Goal: Information Seeking & Learning: Learn about a topic

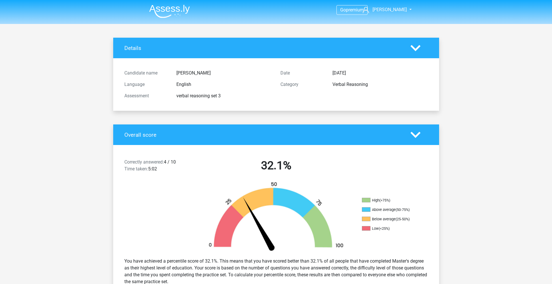
scroll to position [1875, 0]
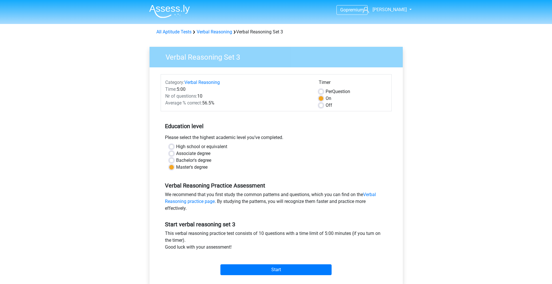
scroll to position [38, 0]
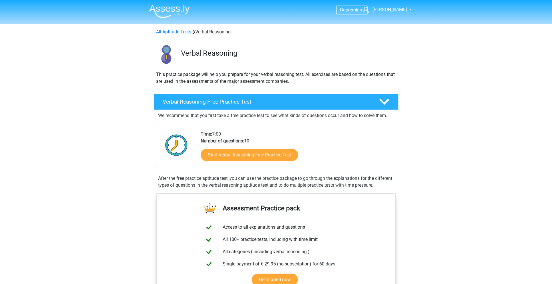
scroll to position [0, 0]
click at [278, 103] on h4 "Verbal Reasoning Free Practice Test" at bounding box center [266, 101] width 207 height 7
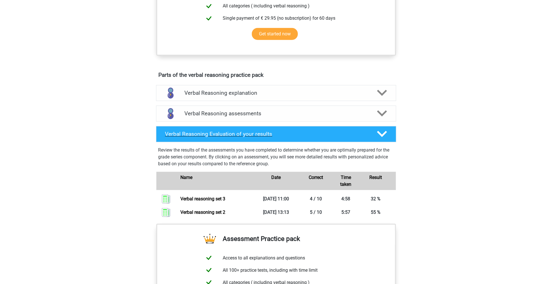
scroll to position [166, 0]
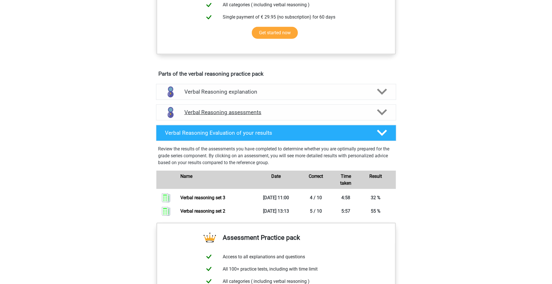
click at [322, 112] on h4 "Verbal Reasoning assessments" at bounding box center [276, 112] width 184 height 7
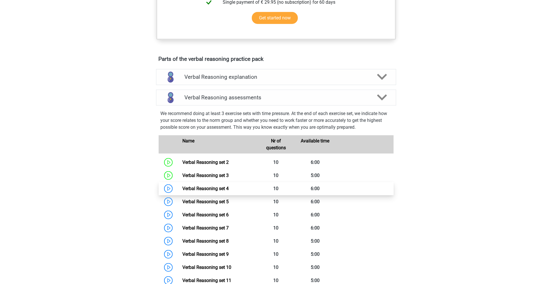
scroll to position [182, 0]
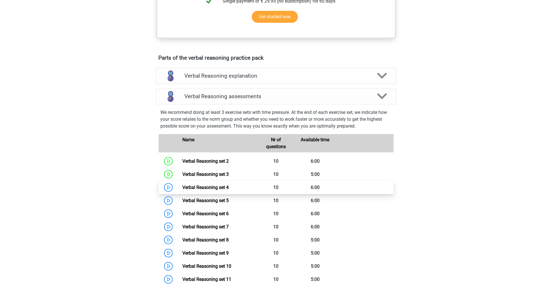
click at [222, 185] on link "Verbal Reasoning set 4" at bounding box center [205, 187] width 46 height 5
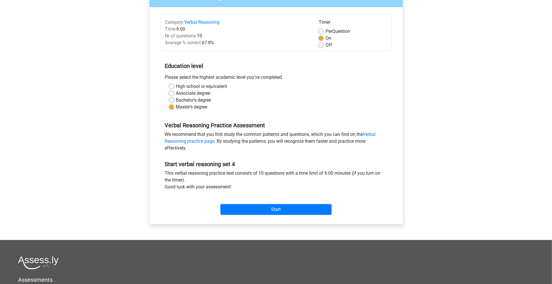
scroll to position [65, 0]
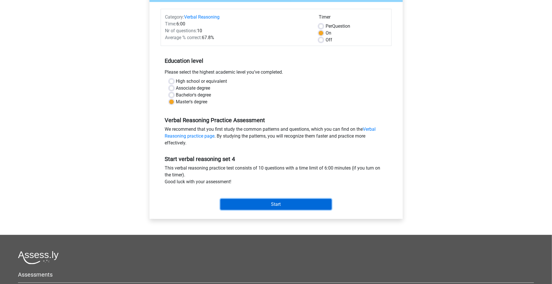
click at [304, 203] on input "Start" at bounding box center [275, 204] width 111 height 11
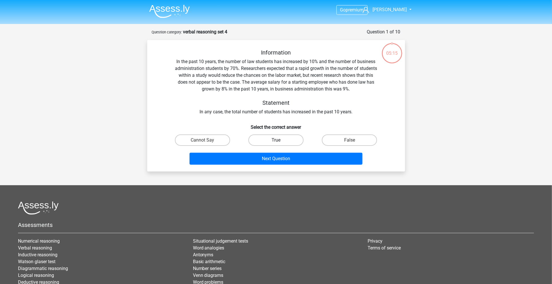
click at [274, 138] on label "True" at bounding box center [275, 140] width 55 height 11
click at [276, 140] on input "True" at bounding box center [278, 142] width 4 height 4
radio input "true"
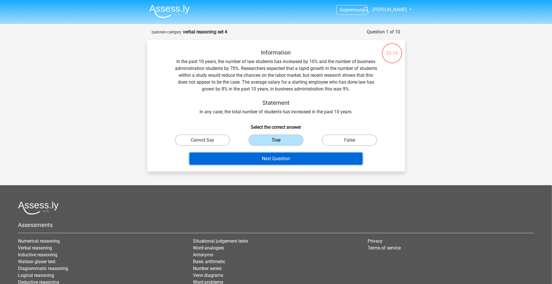
click at [275, 164] on button "Next Question" at bounding box center [276, 159] width 173 height 12
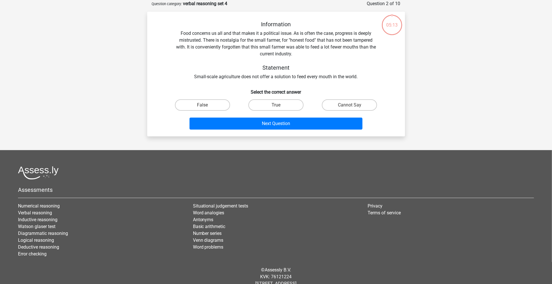
scroll to position [29, 0]
click at [298, 100] on label "True" at bounding box center [275, 104] width 55 height 11
click at [280, 105] on input "True" at bounding box center [278, 107] width 4 height 4
radio input "true"
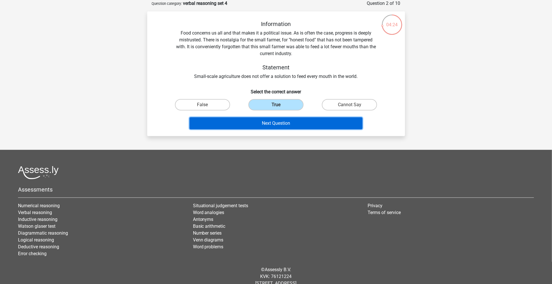
click at [293, 120] on button "Next Question" at bounding box center [276, 123] width 173 height 12
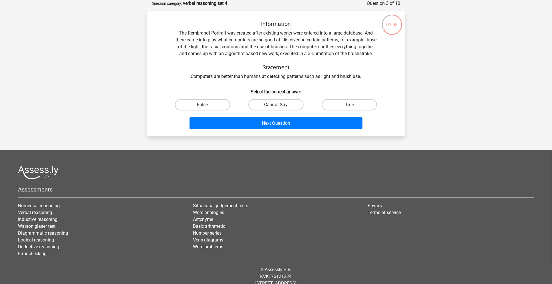
click at [291, 111] on label "Cannot Say" at bounding box center [275, 104] width 55 height 11
click at [280, 109] on input "Cannot Say" at bounding box center [278, 107] width 4 height 4
radio input "true"
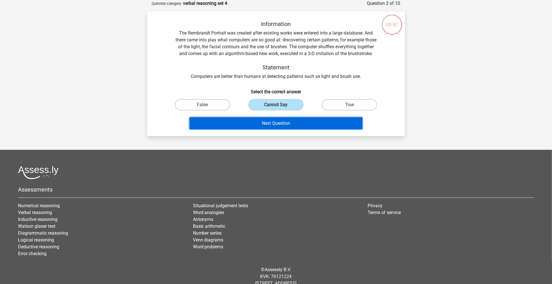
click at [285, 129] on button "Next Question" at bounding box center [276, 123] width 173 height 12
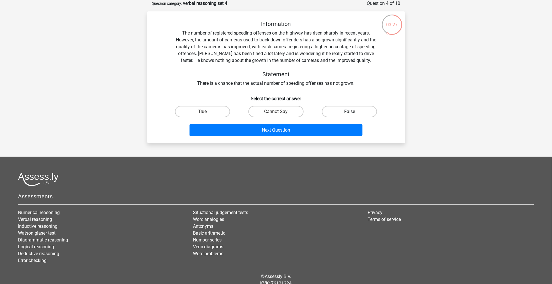
click at [359, 109] on label "False" at bounding box center [349, 111] width 55 height 11
click at [353, 112] on input "False" at bounding box center [352, 114] width 4 height 4
radio input "true"
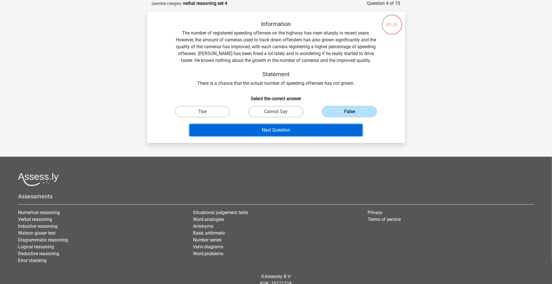
click at [320, 129] on button "Next Question" at bounding box center [276, 130] width 173 height 12
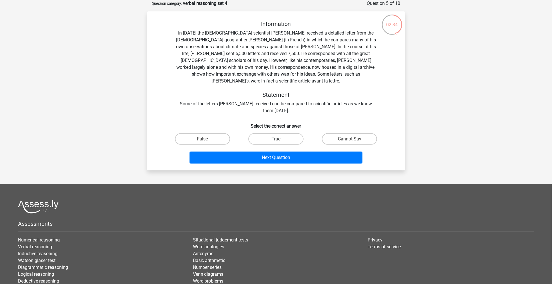
click at [294, 134] on label "True" at bounding box center [275, 139] width 55 height 11
click at [280, 139] on input "True" at bounding box center [278, 141] width 4 height 4
radio input "true"
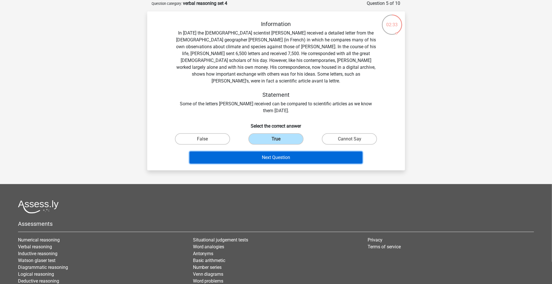
click at [291, 152] on button "Next Question" at bounding box center [276, 158] width 173 height 12
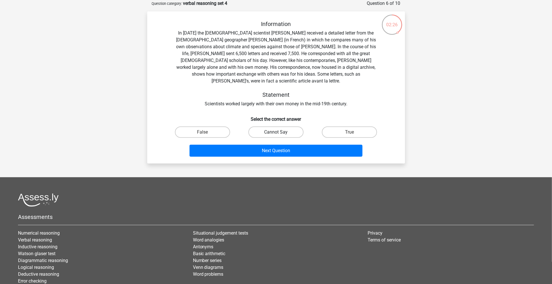
click at [265, 130] on label "Cannot Say" at bounding box center [275, 132] width 55 height 11
click at [276, 132] on input "Cannot Say" at bounding box center [278, 134] width 4 height 4
radio input "true"
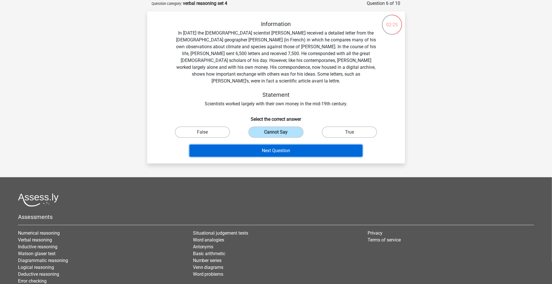
click at [260, 145] on button "Next Question" at bounding box center [276, 151] width 173 height 12
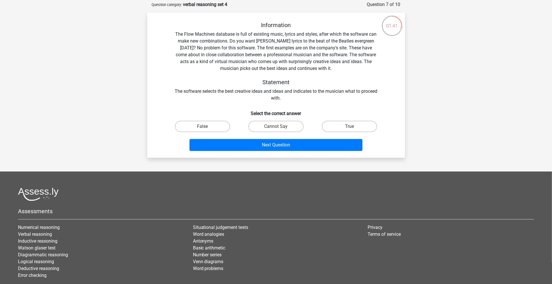
scroll to position [25, 0]
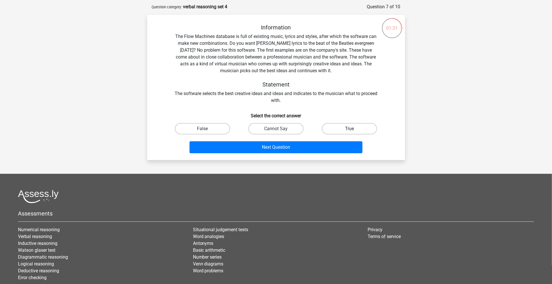
click at [356, 128] on label "True" at bounding box center [349, 128] width 55 height 11
click at [353, 129] on input "True" at bounding box center [352, 131] width 4 height 4
radio input "true"
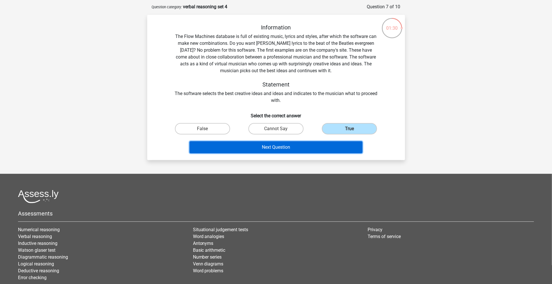
click at [334, 147] on button "Next Question" at bounding box center [276, 148] width 173 height 12
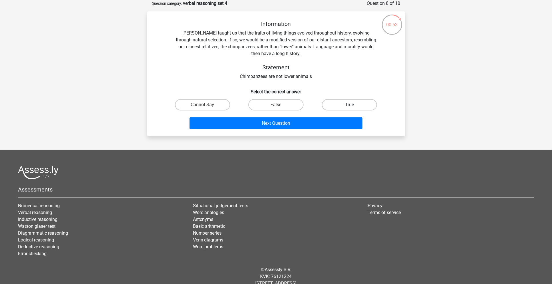
click at [341, 102] on label "True" at bounding box center [349, 104] width 55 height 11
click at [350, 105] on input "True" at bounding box center [352, 107] width 4 height 4
radio input "true"
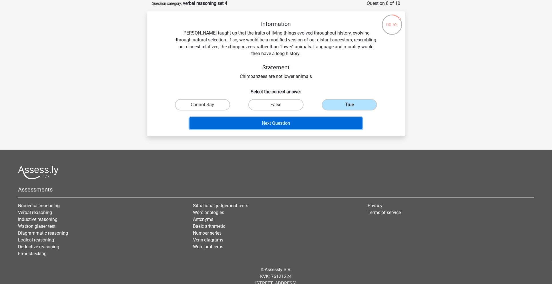
click at [324, 124] on button "Next Question" at bounding box center [276, 123] width 173 height 12
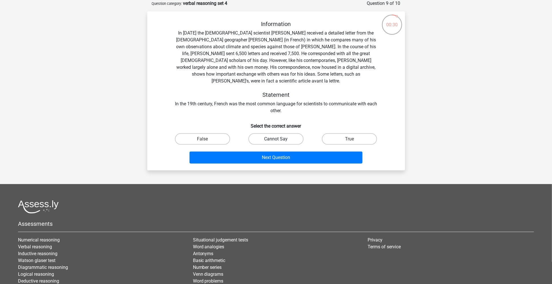
click at [288, 135] on label "Cannot Say" at bounding box center [275, 139] width 55 height 11
click at [280, 139] on input "Cannot Say" at bounding box center [278, 141] width 4 height 4
radio input "true"
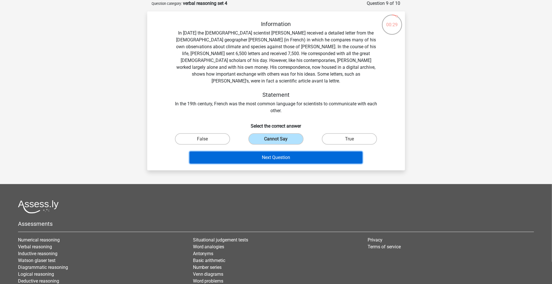
click at [283, 152] on button "Next Question" at bounding box center [276, 158] width 173 height 12
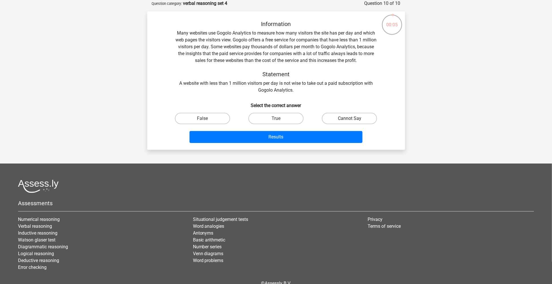
click at [333, 116] on label "Cannot Say" at bounding box center [349, 118] width 55 height 11
click at [350, 119] on input "Cannot Say" at bounding box center [352, 121] width 4 height 4
radio input "true"
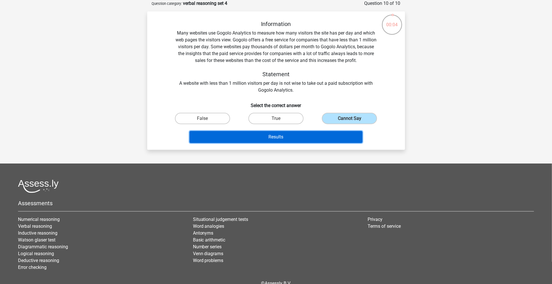
click at [311, 134] on button "Results" at bounding box center [276, 137] width 173 height 12
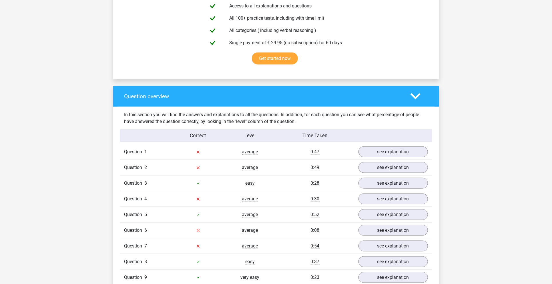
scroll to position [338, 0]
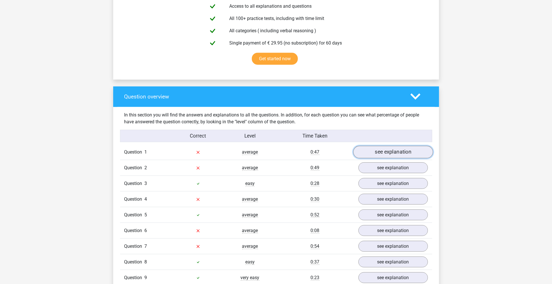
click at [393, 150] on link "see explanation" at bounding box center [393, 152] width 80 height 13
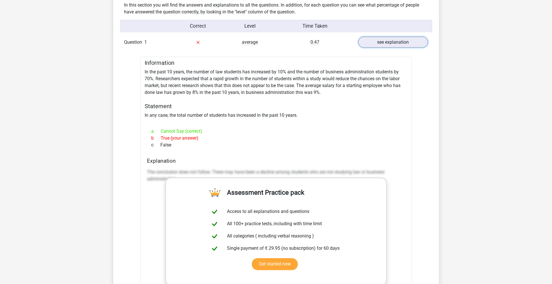
scroll to position [449, 0]
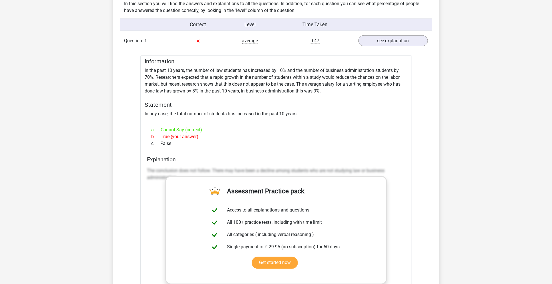
drag, startPoint x: 145, startPoint y: 70, endPoint x: 192, endPoint y: 142, distance: 85.8
click at [192, 142] on div "Information In the past 10 years, the number of law students has increased by 1…" at bounding box center [276, 209] width 272 height 308
copy div "In the past 10 years, the number of law students has increased by 10% and the n…"
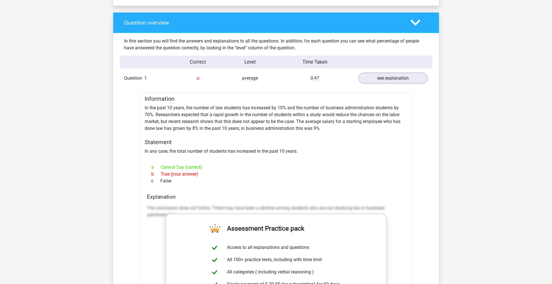
scroll to position [411, 0]
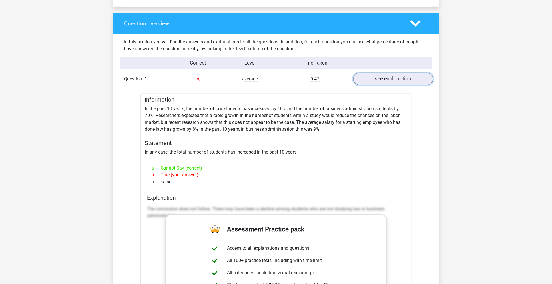
click at [377, 83] on link "see explanation" at bounding box center [393, 79] width 80 height 13
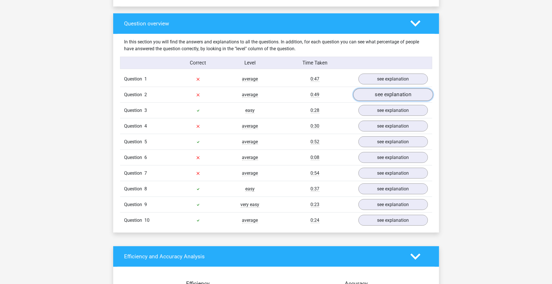
click at [392, 93] on link "see explanation" at bounding box center [393, 95] width 80 height 13
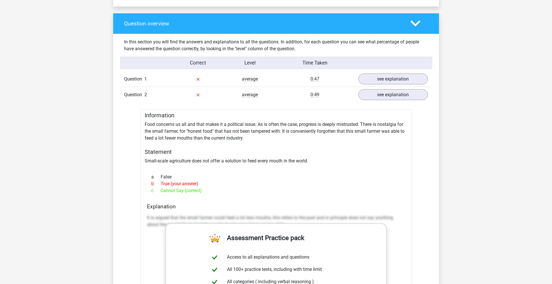
drag, startPoint x: 145, startPoint y: 113, endPoint x: 210, endPoint y: 195, distance: 104.4
click at [210, 195] on div "Information Food concerns us all and that makes it a political issue. As is oft…" at bounding box center [276, 259] width 272 height 301
copy div "Information Food concerns us all and that makes it a political issue. As is oft…"
click at [255, 152] on h5 "Statement" at bounding box center [276, 152] width 262 height 7
click at [383, 97] on link "see explanation" at bounding box center [393, 95] width 80 height 13
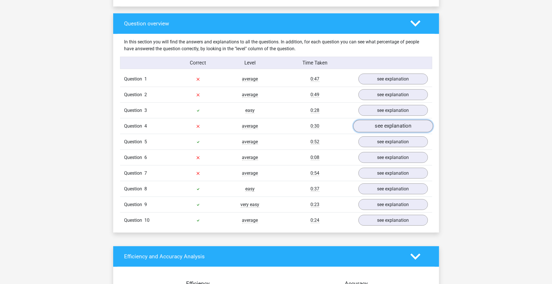
click at [377, 125] on link "see explanation" at bounding box center [393, 126] width 80 height 13
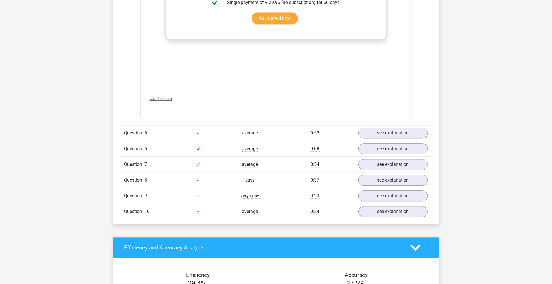
scroll to position [745, 0]
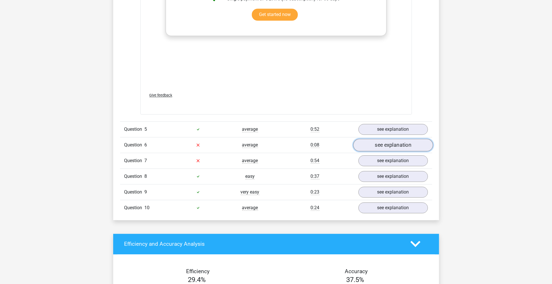
click at [391, 145] on link "see explanation" at bounding box center [393, 145] width 80 height 13
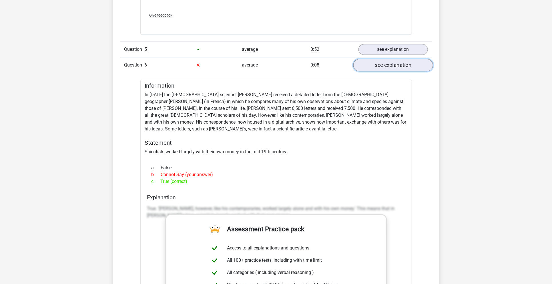
scroll to position [827, 0]
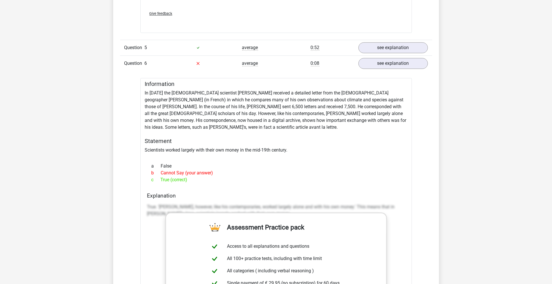
drag, startPoint x: 144, startPoint y: 91, endPoint x: 209, endPoint y: 180, distance: 110.0
click at [209, 180] on div "Information In 1839 the English scientist Charles Darwin received a detailed le…" at bounding box center [276, 238] width 272 height 321
copy div "In 1839 the English scientist Charles Darwin received a detailed letter from th…"
click at [256, 129] on div "Information In 1839 the English scientist Charles Darwin received a detailed le…" at bounding box center [276, 238] width 272 height 321
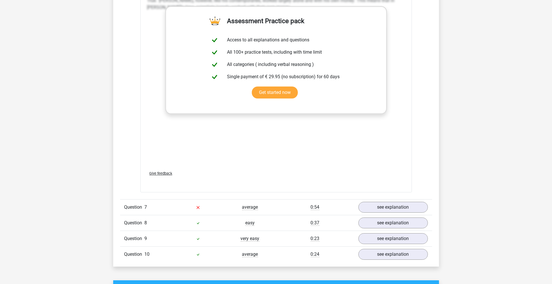
scroll to position [1094, 0]
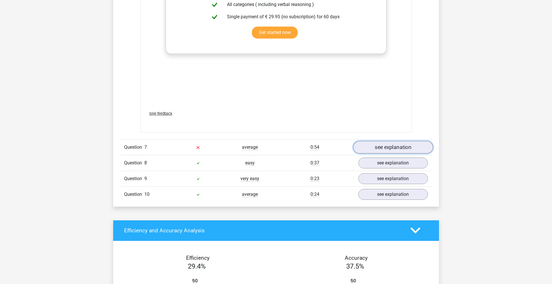
click at [384, 143] on link "see explanation" at bounding box center [393, 147] width 80 height 13
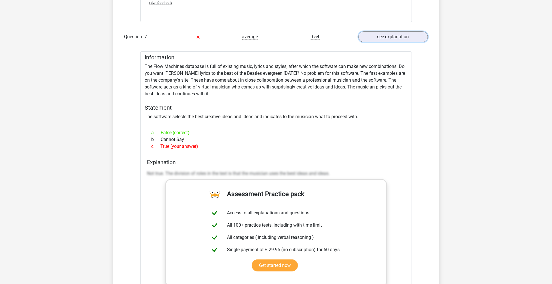
scroll to position [1208, 0]
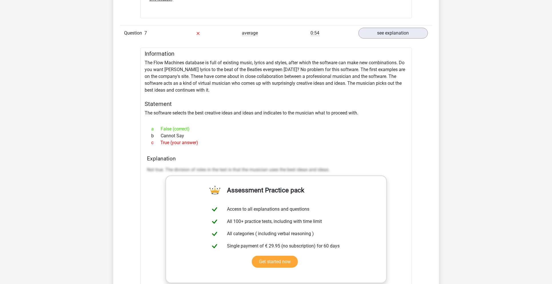
drag, startPoint x: 144, startPoint y: 60, endPoint x: 206, endPoint y: 140, distance: 100.9
click at [206, 140] on div "Information The Flow Machines database is full of existing music, lyrics and st…" at bounding box center [276, 205] width 272 height 314
copy div "The Flow Machines database is full of existing music, lyrics and styles, after …"
click at [246, 117] on div at bounding box center [276, 119] width 262 height 5
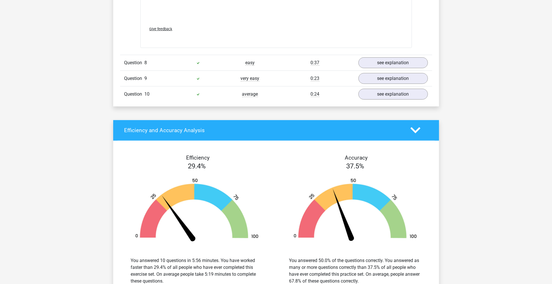
scroll to position [1522, 0]
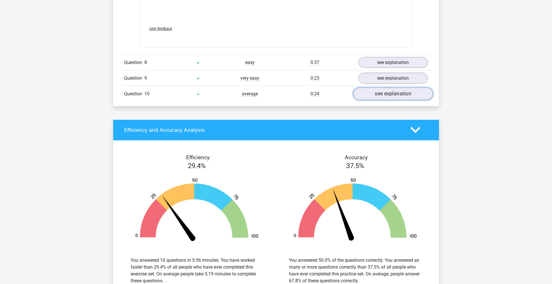
click at [398, 94] on link "see explanation" at bounding box center [393, 94] width 80 height 13
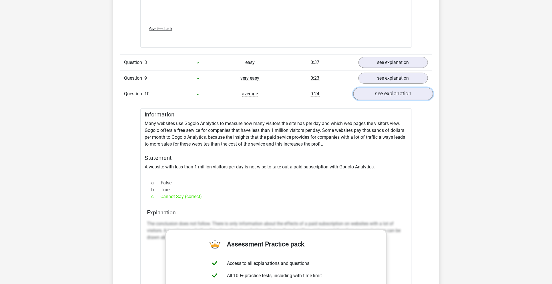
click at [398, 94] on link "see explanation" at bounding box center [393, 94] width 80 height 13
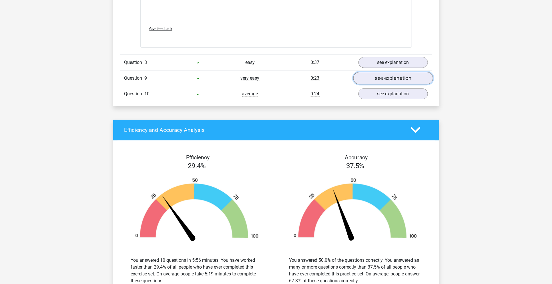
click at [401, 73] on link "see explanation" at bounding box center [393, 78] width 80 height 13
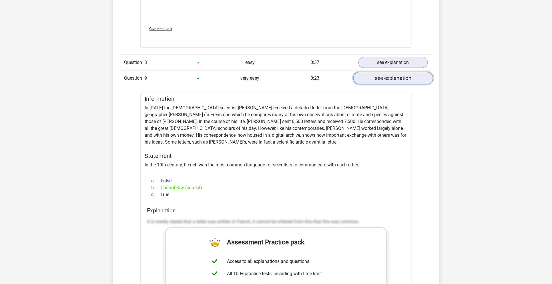
click at [401, 73] on link "see explanation" at bounding box center [393, 78] width 80 height 13
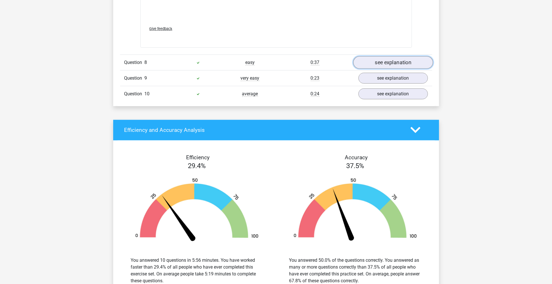
click at [399, 56] on link "see explanation" at bounding box center [393, 62] width 80 height 13
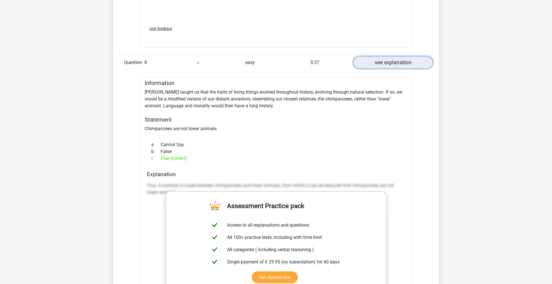
click at [399, 56] on link "see explanation" at bounding box center [393, 62] width 80 height 13
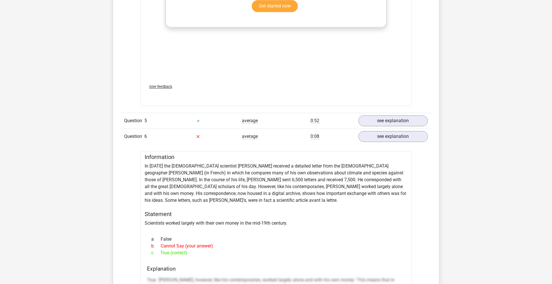
scroll to position [724, 0]
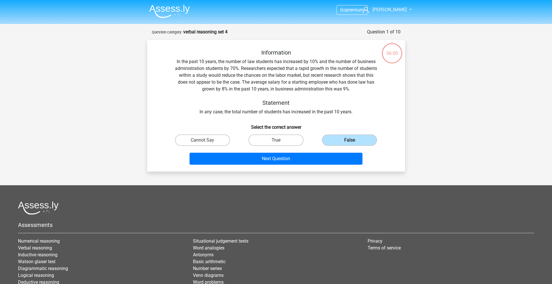
scroll to position [29, 0]
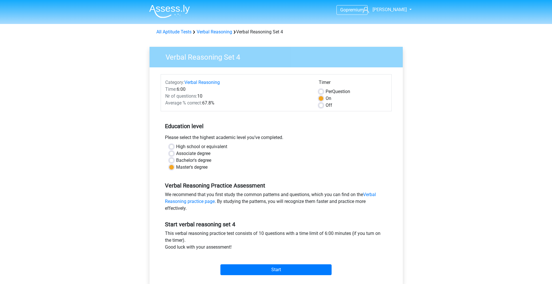
scroll to position [65, 0]
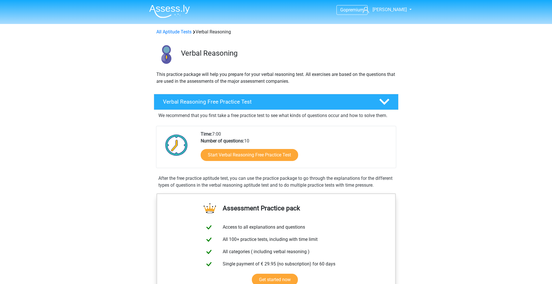
scroll to position [270, 0]
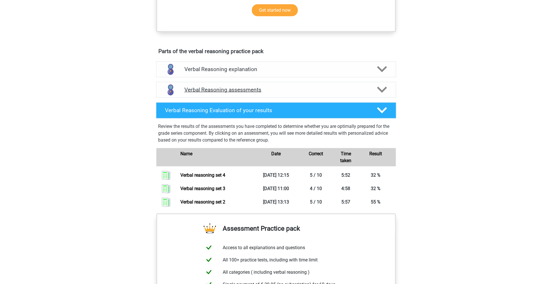
click at [286, 93] on h4 "Verbal Reasoning assessments" at bounding box center [276, 90] width 184 height 7
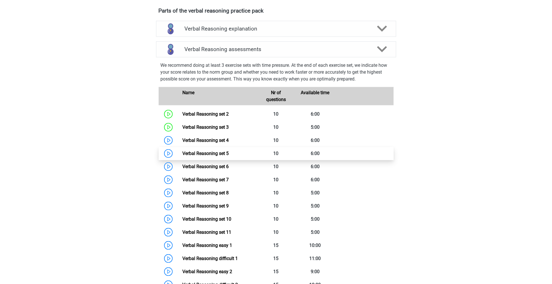
scroll to position [311, 0]
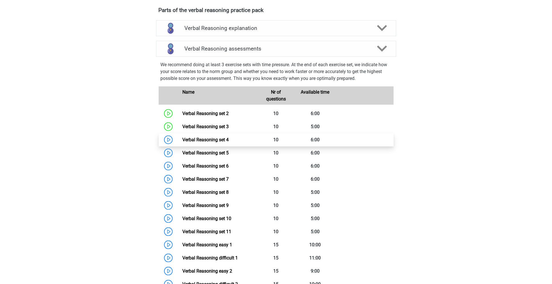
click at [219, 143] on link "Verbal Reasoning set 4" at bounding box center [205, 139] width 46 height 5
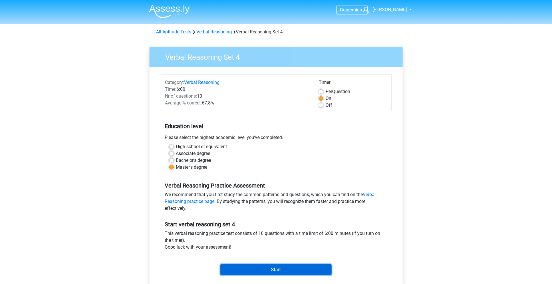
click at [283, 268] on input "Start" at bounding box center [275, 270] width 111 height 11
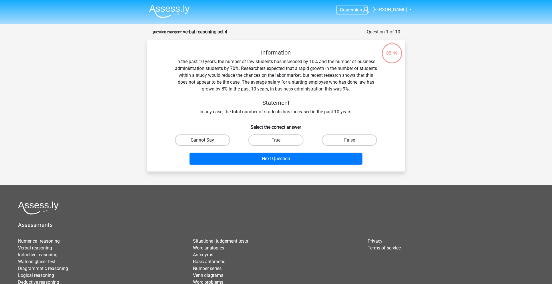
click at [215, 140] on label "Cannot Say" at bounding box center [202, 140] width 55 height 11
click at [206, 140] on input "Cannot Say" at bounding box center [204, 142] width 4 height 4
radio input "true"
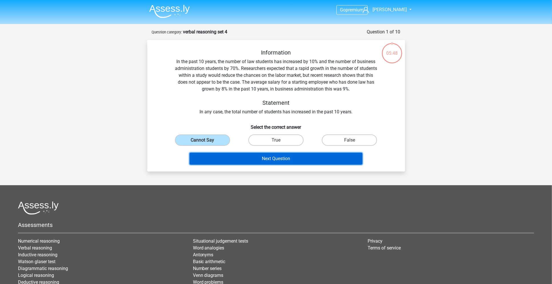
click at [246, 161] on button "Next Question" at bounding box center [276, 159] width 173 height 12
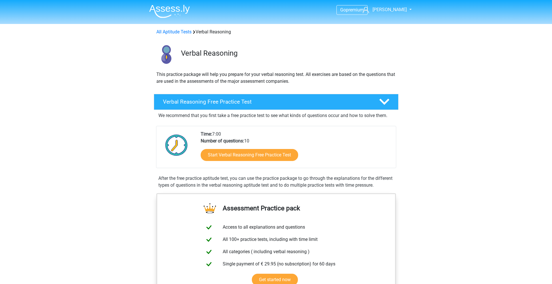
scroll to position [311, 0]
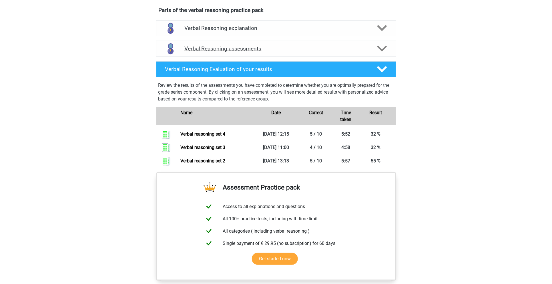
click at [292, 57] on div "Verbal Reasoning assessments" at bounding box center [276, 49] width 240 height 16
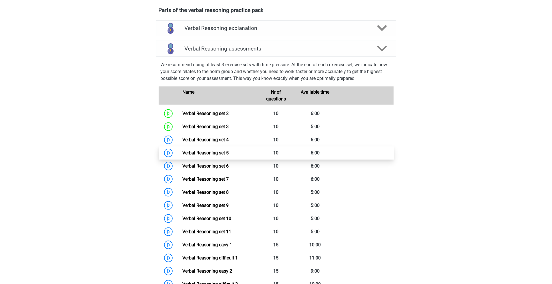
click at [182, 156] on link "Verbal Reasoning set 5" at bounding box center [205, 152] width 46 height 5
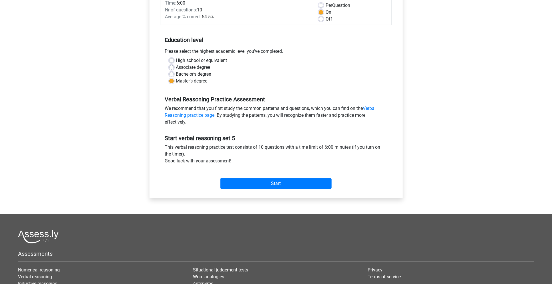
scroll to position [92, 0]
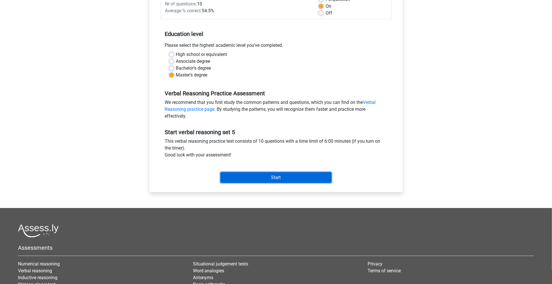
click at [298, 180] on input "Start" at bounding box center [275, 177] width 111 height 11
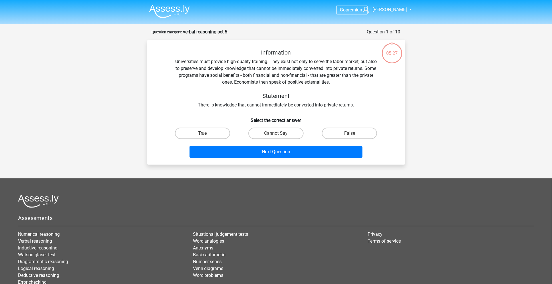
click at [281, 162] on div "Information Universities must provide high-quality training. They exist not onl…" at bounding box center [276, 102] width 258 height 125
drag, startPoint x: 208, startPoint y: 135, endPoint x: 230, endPoint y: 152, distance: 26.9
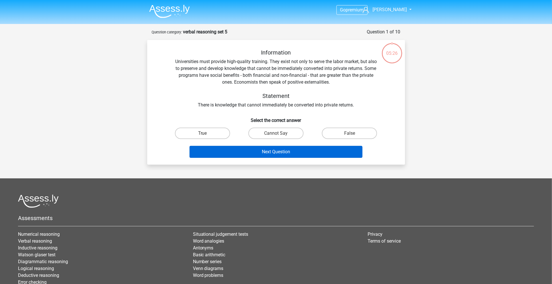
click at [208, 135] on label "True" at bounding box center [202, 133] width 55 height 11
click at [206, 135] on input "True" at bounding box center [204, 136] width 4 height 4
radio input "true"
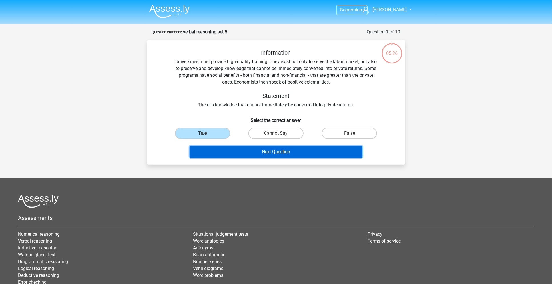
click at [237, 154] on button "Next Question" at bounding box center [276, 152] width 173 height 12
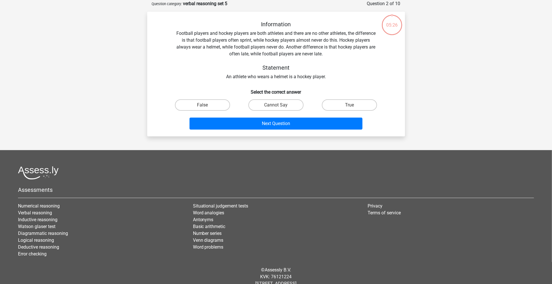
scroll to position [29, 0]
click at [350, 109] on label "True" at bounding box center [349, 104] width 55 height 11
click at [350, 109] on input "True" at bounding box center [352, 107] width 4 height 4
radio input "true"
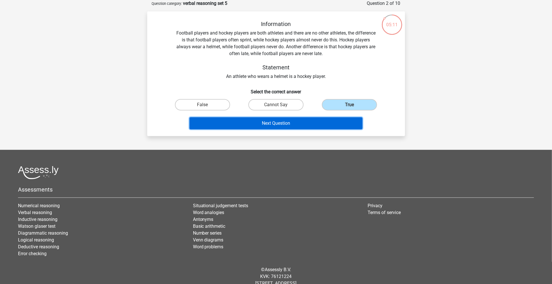
click at [341, 122] on button "Next Question" at bounding box center [276, 123] width 173 height 12
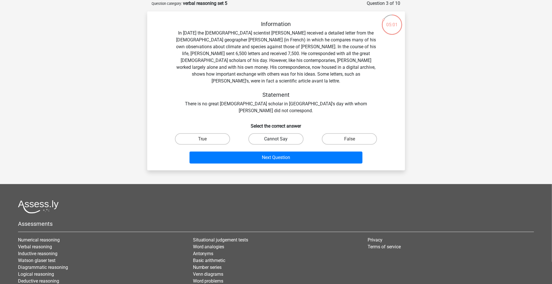
click at [286, 134] on label "Cannot Say" at bounding box center [275, 139] width 55 height 11
click at [280, 139] on input "Cannot Say" at bounding box center [278, 141] width 4 height 4
radio input "true"
click at [288, 152] on div "Information In 1839 the English scientist Charles Darwin received a detailed le…" at bounding box center [276, 90] width 258 height 159
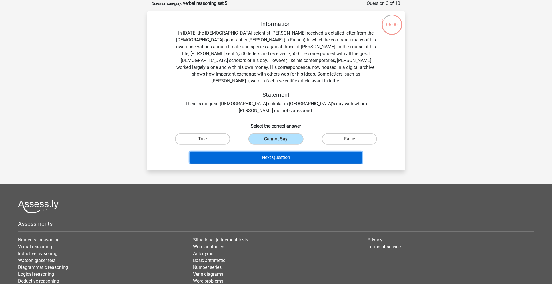
click at [292, 152] on button "Next Question" at bounding box center [276, 158] width 173 height 12
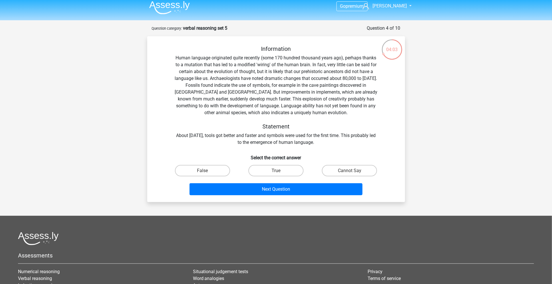
scroll to position [3, 0]
click at [345, 173] on label "Cannot Say" at bounding box center [349, 171] width 55 height 11
click at [350, 173] on input "Cannot Say" at bounding box center [352, 173] width 4 height 4
radio input "true"
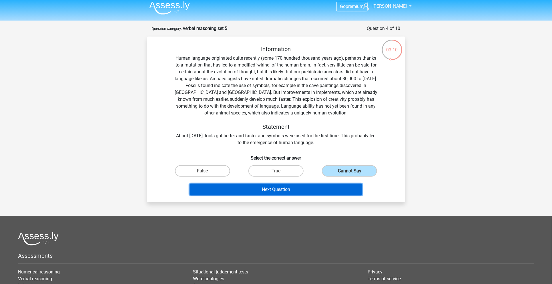
click at [335, 192] on button "Next Question" at bounding box center [276, 190] width 173 height 12
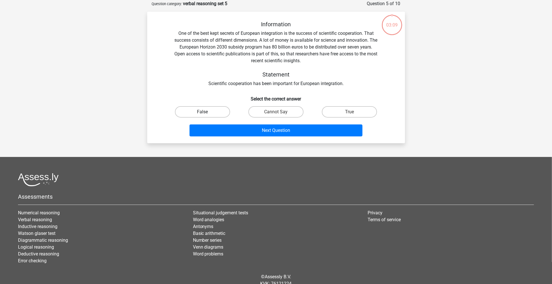
scroll to position [29, 0]
click at [288, 112] on label "Cannot Say" at bounding box center [275, 111] width 55 height 11
click at [280, 112] on input "Cannot Say" at bounding box center [278, 114] width 4 height 4
radio input "true"
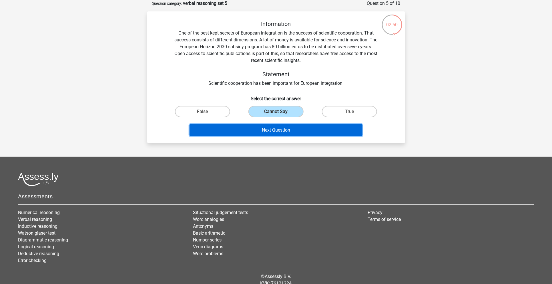
click at [282, 128] on button "Next Question" at bounding box center [276, 130] width 173 height 12
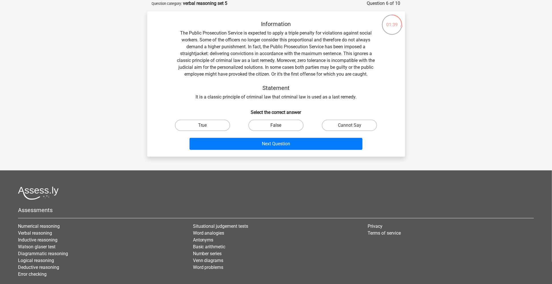
click at [275, 127] on label "False" at bounding box center [275, 125] width 55 height 11
click at [276, 127] on input "False" at bounding box center [278, 128] width 4 height 4
radio input "true"
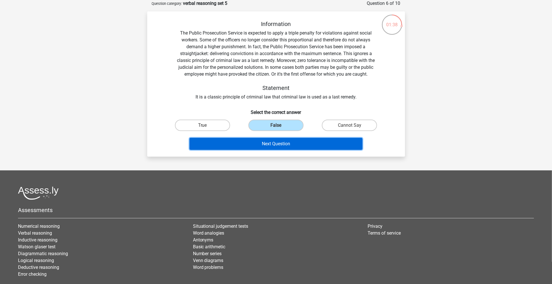
click at [276, 143] on button "Next Question" at bounding box center [276, 144] width 173 height 12
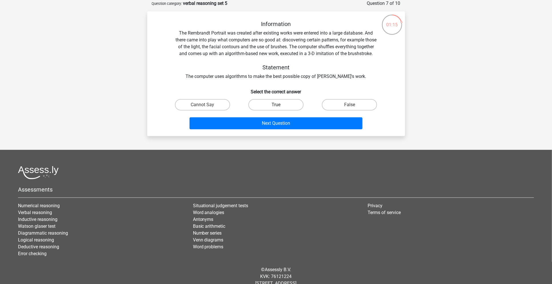
click at [271, 111] on label "True" at bounding box center [275, 104] width 55 height 11
click at [276, 109] on input "True" at bounding box center [278, 107] width 4 height 4
radio input "true"
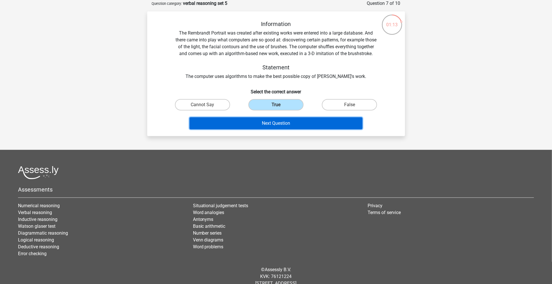
click at [286, 130] on button "Next Question" at bounding box center [276, 123] width 173 height 12
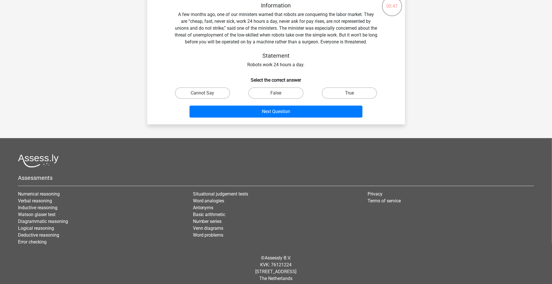
scroll to position [29, 0]
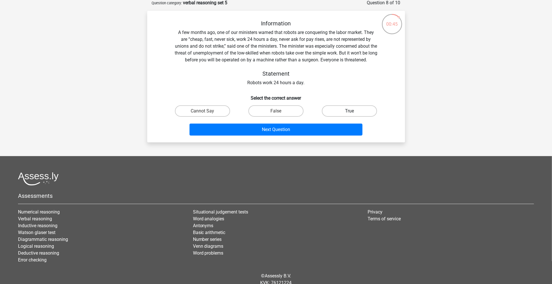
click at [359, 111] on label "True" at bounding box center [349, 110] width 55 height 11
click at [353, 111] on input "True" at bounding box center [352, 113] width 4 height 4
radio input "true"
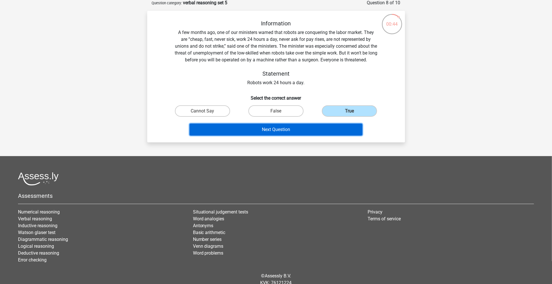
click at [345, 125] on button "Next Question" at bounding box center [276, 130] width 173 height 12
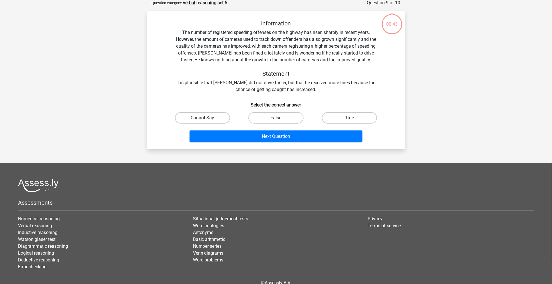
scroll to position [29, 0]
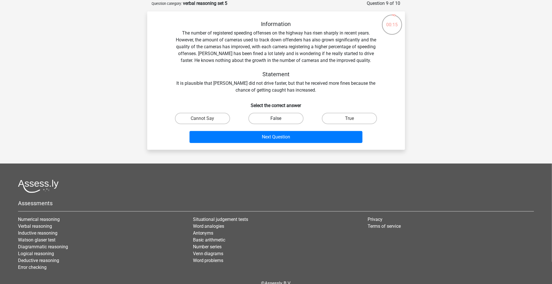
click at [288, 118] on label "False" at bounding box center [275, 118] width 55 height 11
click at [280, 119] on input "False" at bounding box center [278, 121] width 4 height 4
radio input "true"
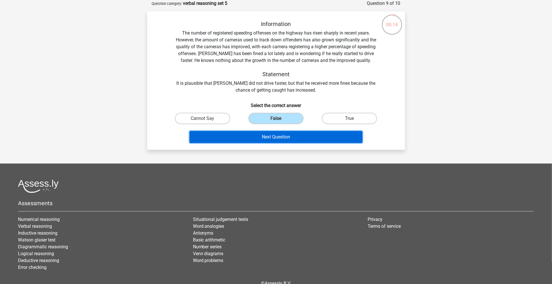
click at [290, 138] on button "Next Question" at bounding box center [276, 137] width 173 height 12
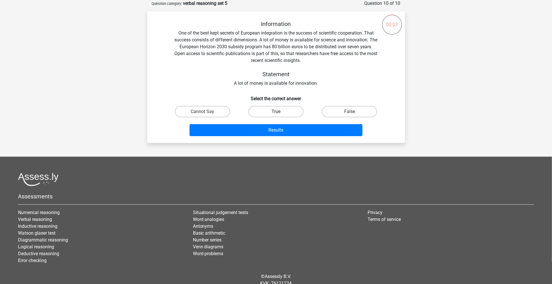
click at [282, 110] on label "True" at bounding box center [275, 111] width 55 height 11
click at [280, 112] on input "True" at bounding box center [278, 114] width 4 height 4
radio input "true"
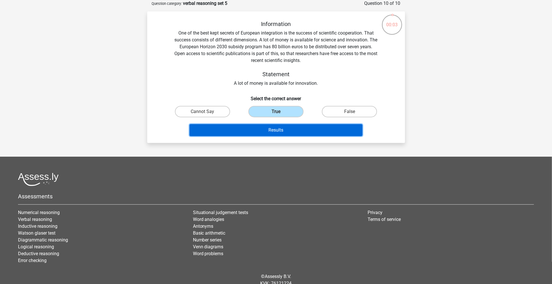
click at [277, 129] on button "Results" at bounding box center [276, 130] width 173 height 12
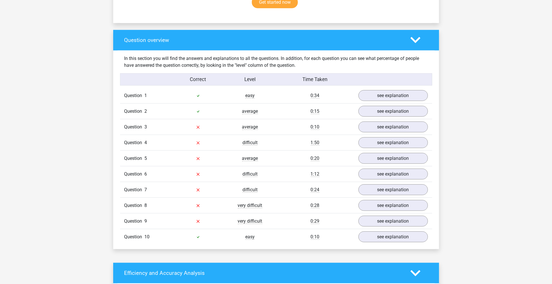
scroll to position [408, 0]
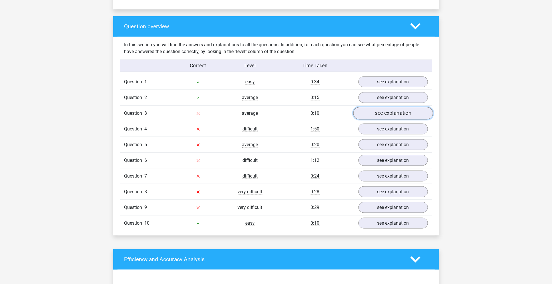
click at [383, 115] on link "see explanation" at bounding box center [393, 113] width 80 height 13
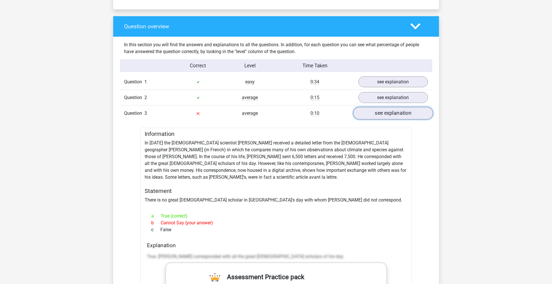
click at [393, 109] on link "see explanation" at bounding box center [393, 113] width 80 height 13
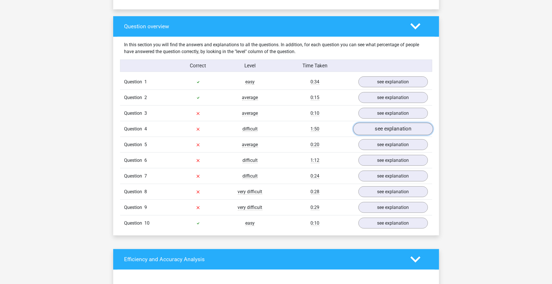
click at [384, 132] on link "see explanation" at bounding box center [393, 129] width 80 height 13
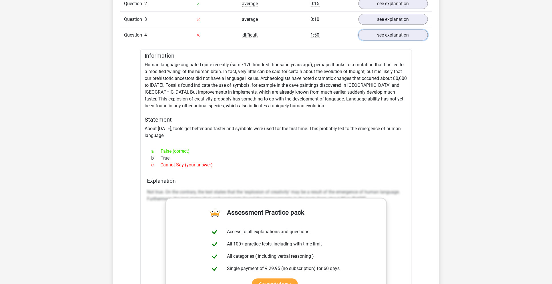
scroll to position [503, 0]
click at [398, 37] on link "see explanation" at bounding box center [393, 34] width 80 height 13
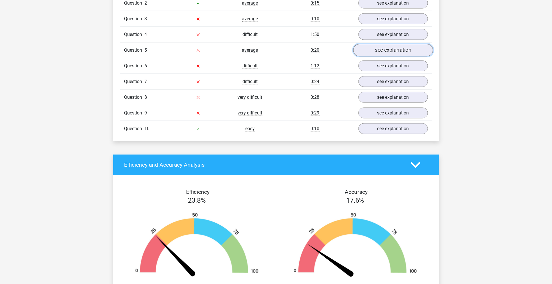
click at [388, 54] on link "see explanation" at bounding box center [393, 50] width 80 height 13
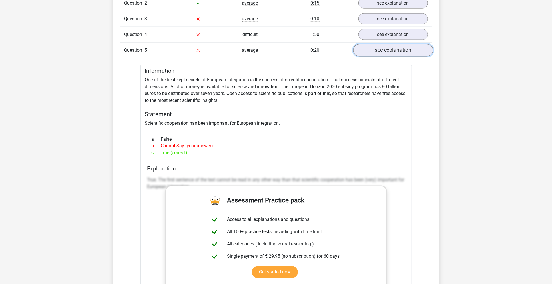
click at [385, 50] on link "see explanation" at bounding box center [393, 50] width 80 height 13
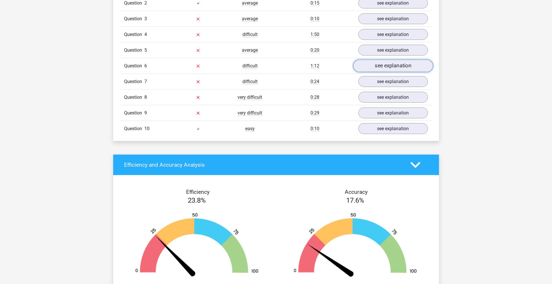
click at [375, 67] on link "see explanation" at bounding box center [393, 66] width 80 height 13
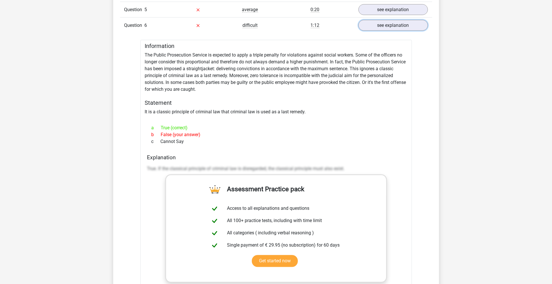
scroll to position [548, 0]
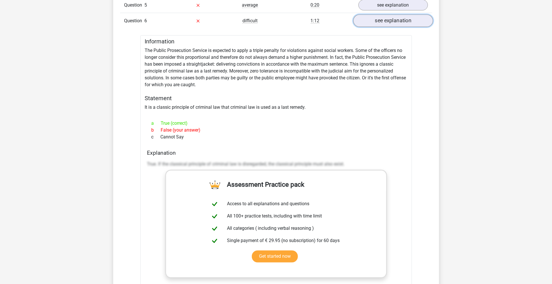
click at [382, 20] on link "see explanation" at bounding box center [393, 21] width 80 height 13
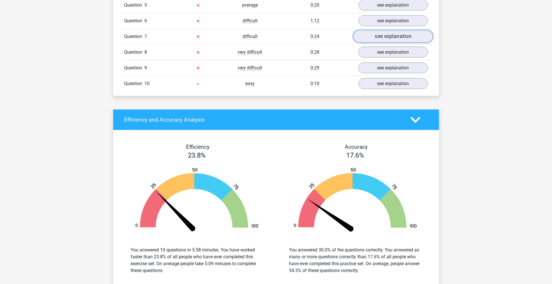
click at [379, 33] on link "see explanation" at bounding box center [393, 36] width 80 height 13
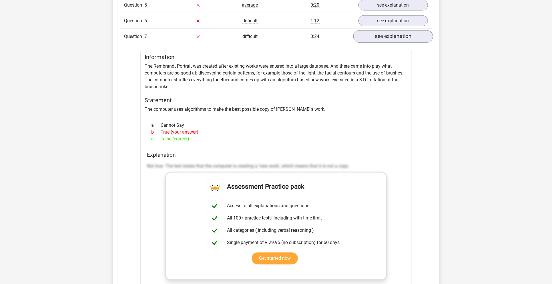
drag, startPoint x: 330, startPoint y: 55, endPoint x: 364, endPoint y: 35, distance: 39.0
click at [330, 49] on div "Question 1 easy 0:34 see explanation Information Universities must provide high…" at bounding box center [276, 174] width 304 height 478
click at [381, 39] on link "see explanation" at bounding box center [393, 36] width 80 height 13
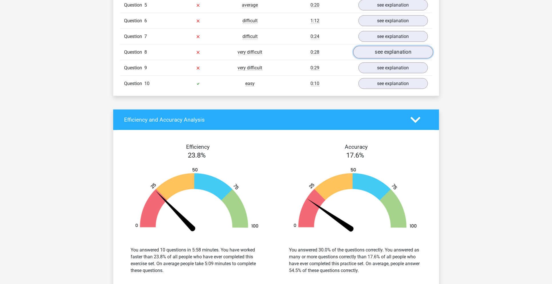
click at [369, 54] on link "see explanation" at bounding box center [393, 52] width 80 height 13
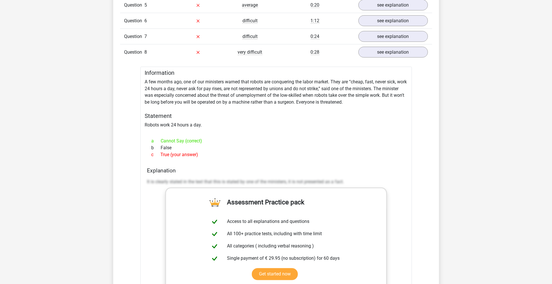
drag, startPoint x: 145, startPoint y: 80, endPoint x: 212, endPoint y: 154, distance: 100.0
click at [212, 154] on div "Information A few months ago, one of our ministers warned that robots are conqu…" at bounding box center [276, 221] width 272 height 308
copy div "A few months ago, one of our ministers warned that robots are conquering the la…"
click at [229, 136] on div "a Cannot Say (correct) b False c True (your answer)" at bounding box center [276, 148] width 258 height 25
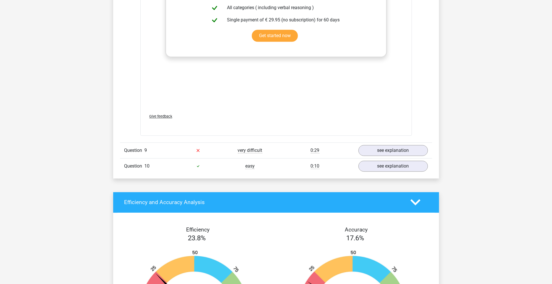
scroll to position [814, 0]
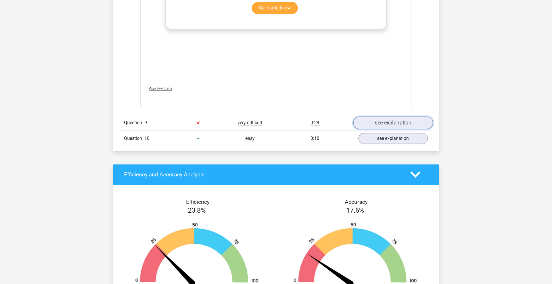
click at [403, 120] on link "see explanation" at bounding box center [393, 123] width 80 height 13
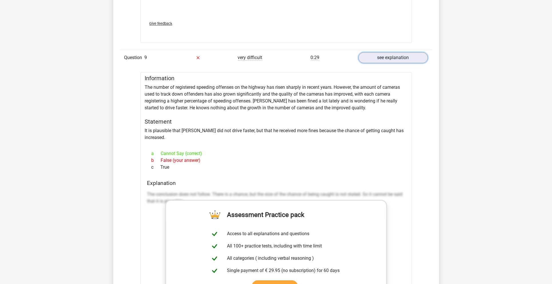
scroll to position [891, 0]
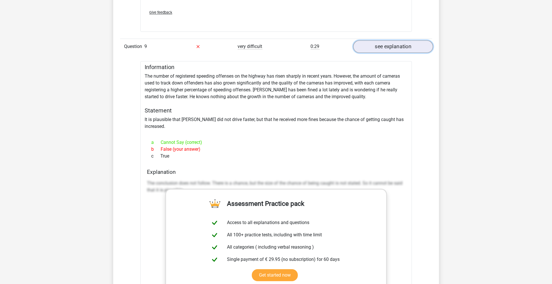
click at [389, 42] on link "see explanation" at bounding box center [393, 46] width 80 height 13
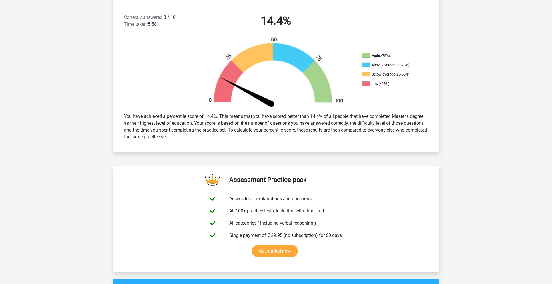
scroll to position [0, 0]
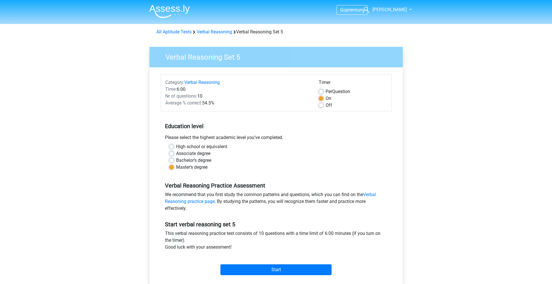
scroll to position [92, 0]
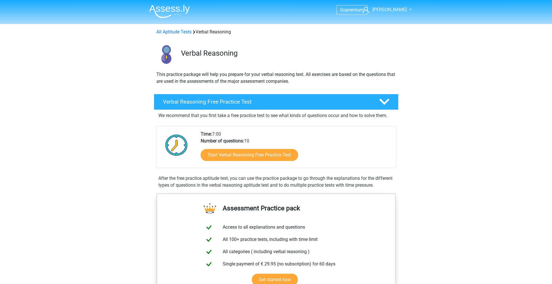
scroll to position [311, 0]
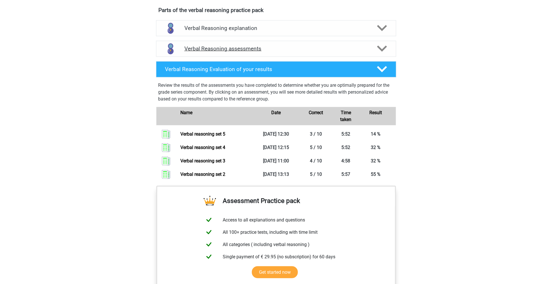
click at [384, 53] on icon at bounding box center [382, 49] width 10 height 10
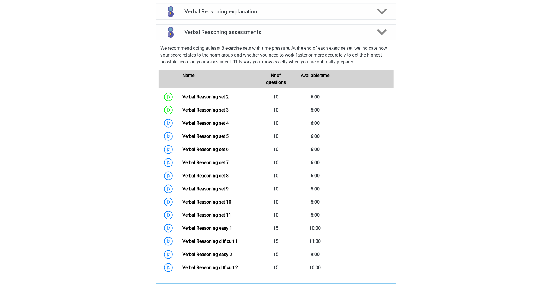
scroll to position [349, 0]
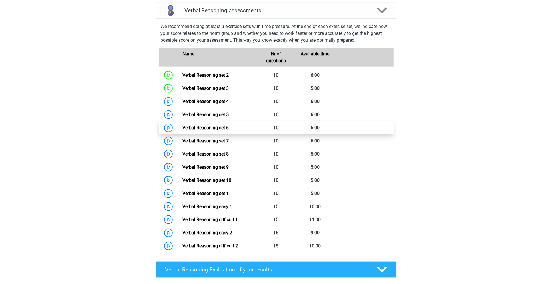
click at [198, 131] on link "Verbal Reasoning set 6" at bounding box center [205, 127] width 46 height 5
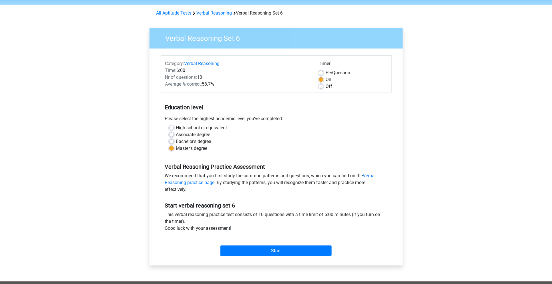
scroll to position [38, 0]
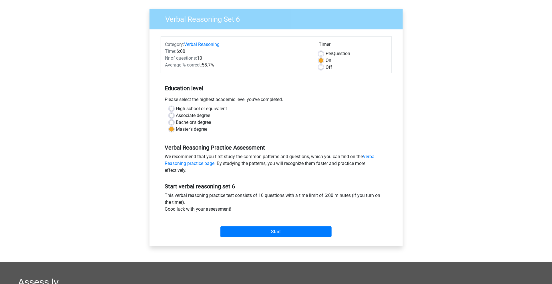
click at [326, 68] on label "Off" at bounding box center [329, 67] width 7 height 7
click at [321, 68] on input "Off" at bounding box center [321, 67] width 5 height 6
radio input "true"
click at [290, 230] on input "Start" at bounding box center [275, 232] width 111 height 11
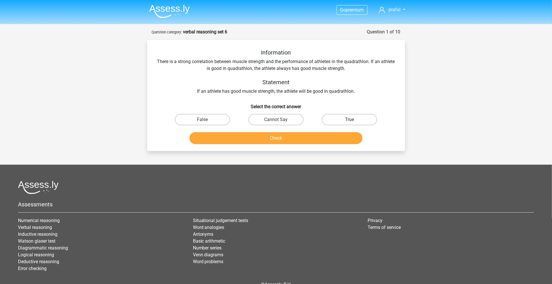
click at [348, 120] on label "True" at bounding box center [349, 119] width 55 height 11
click at [350, 120] on input "True" at bounding box center [352, 122] width 4 height 4
radio input "true"
click at [333, 141] on button "Check" at bounding box center [276, 138] width 173 height 12
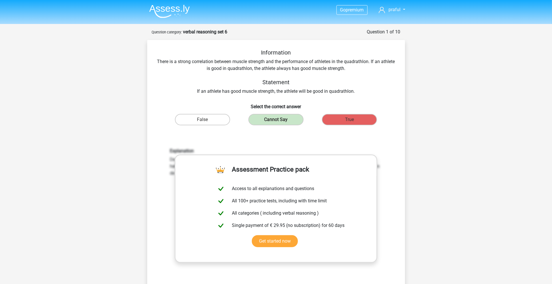
drag, startPoint x: 222, startPoint y: 71, endPoint x: 208, endPoint y: 69, distance: 14.3
click at [221, 71] on div "Information There is a strong correlation between muscle strength and the perfo…" at bounding box center [276, 72] width 240 height 46
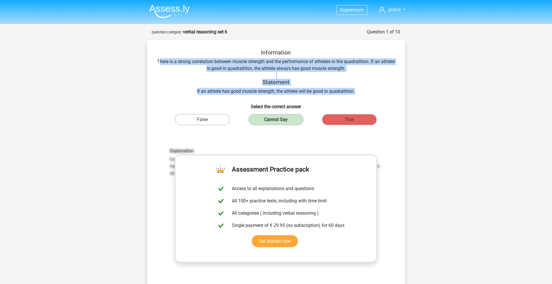
drag, startPoint x: 165, startPoint y: 61, endPoint x: 368, endPoint y: 91, distance: 204.8
click at [368, 91] on div "Information There is a strong correlation between muscle strength and the perfo…" at bounding box center [276, 72] width 240 height 46
copy div "here is a strong correlation between muscle strength and the performance of ath…"
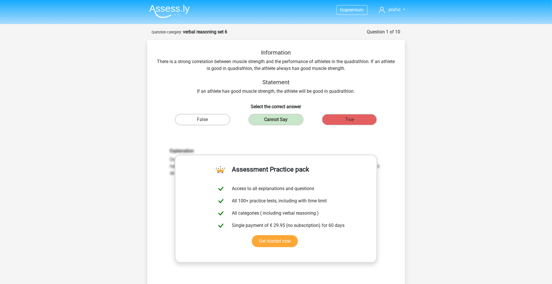
click at [264, 147] on div "Explanation De conclusie volgt niet. Als een sporter goed is in de vierkamp, za…" at bounding box center [276, 223] width 240 height 177
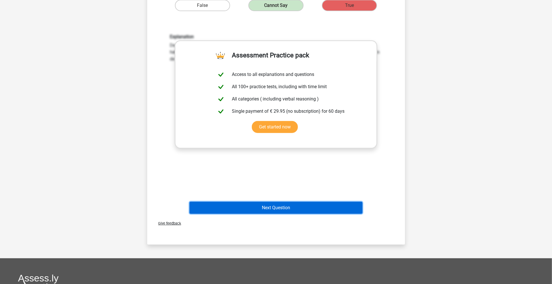
click at [275, 207] on button "Next Question" at bounding box center [276, 208] width 173 height 12
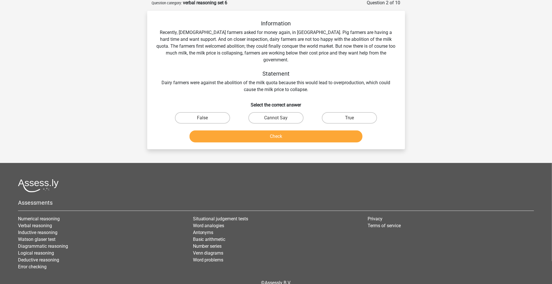
scroll to position [29, 0]
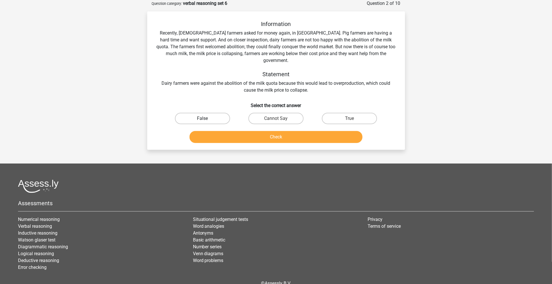
click at [211, 114] on label "False" at bounding box center [202, 118] width 55 height 11
click at [206, 119] on input "False" at bounding box center [204, 121] width 4 height 4
radio input "true"
click at [245, 134] on button "Check" at bounding box center [276, 137] width 173 height 12
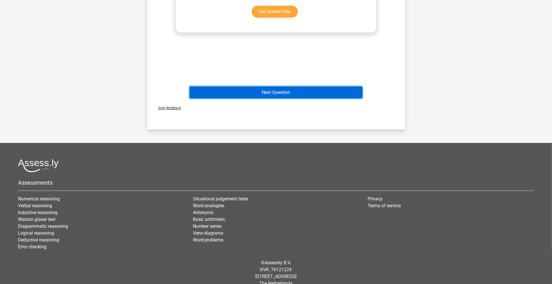
click at [311, 87] on button "Next Question" at bounding box center [276, 93] width 173 height 12
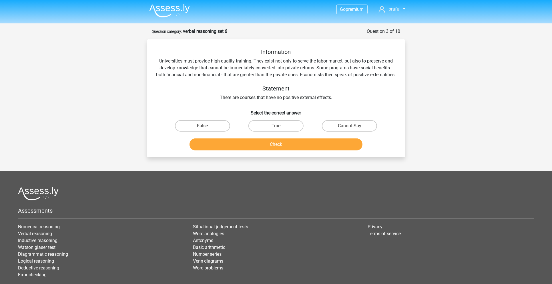
scroll to position [0, 0]
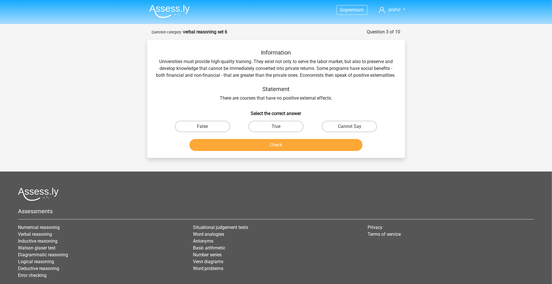
click at [352, 130] on input "Cannot Say" at bounding box center [352, 129] width 4 height 4
radio input "true"
click at [340, 146] on div "Check" at bounding box center [276, 144] width 240 height 19
click at [339, 151] on button "Check" at bounding box center [276, 145] width 173 height 12
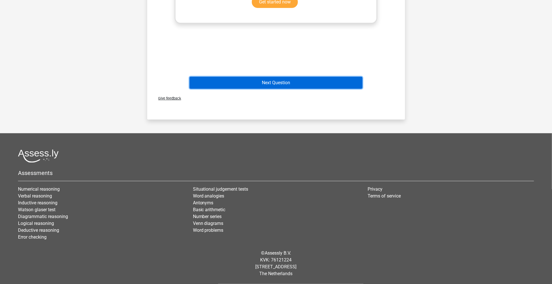
click at [315, 81] on button "Next Question" at bounding box center [276, 83] width 173 height 12
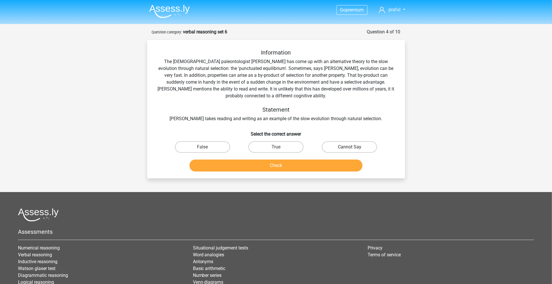
click at [366, 150] on label "Cannot Say" at bounding box center [349, 147] width 55 height 11
click at [353, 150] on input "Cannot Say" at bounding box center [352, 149] width 4 height 4
radio input "true"
click at [320, 169] on button "Check" at bounding box center [276, 166] width 173 height 12
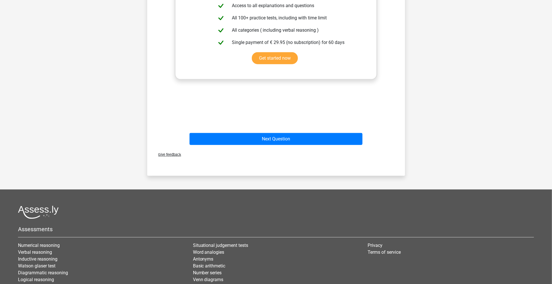
scroll to position [211, 0]
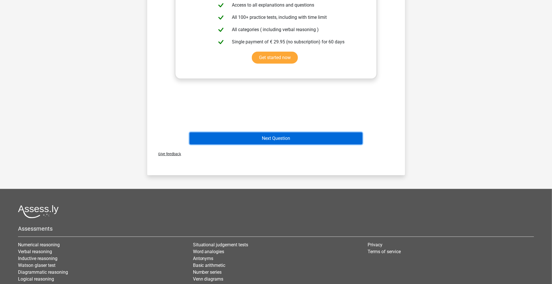
click at [298, 136] on button "Next Question" at bounding box center [276, 139] width 173 height 12
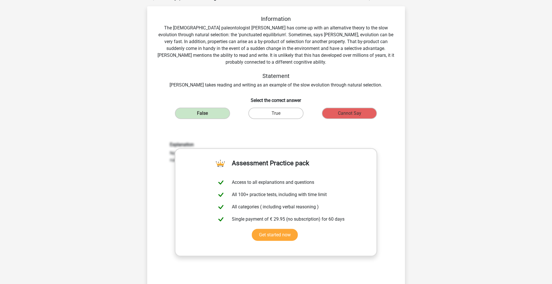
scroll to position [29, 0]
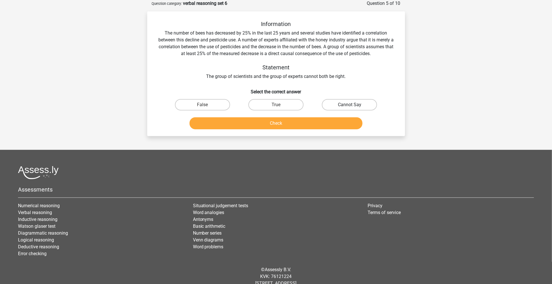
click at [340, 103] on label "Cannot Say" at bounding box center [349, 104] width 55 height 11
click at [350, 105] on input "Cannot Say" at bounding box center [352, 107] width 4 height 4
radio input "true"
click at [303, 119] on button "Check" at bounding box center [276, 123] width 173 height 12
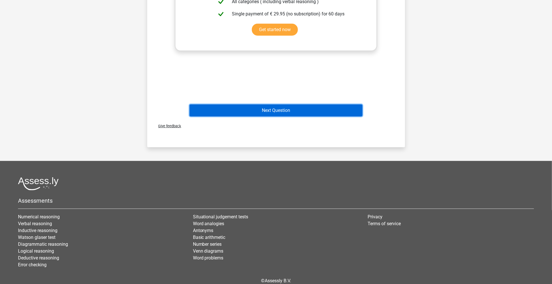
click at [291, 108] on button "Next Question" at bounding box center [276, 111] width 173 height 12
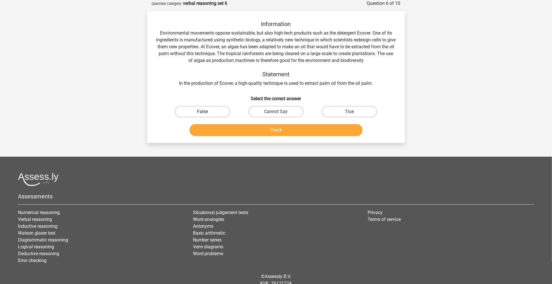
click at [212, 107] on label "False" at bounding box center [202, 111] width 55 height 11
click at [206, 112] on input "False" at bounding box center [204, 114] width 4 height 4
radio input "true"
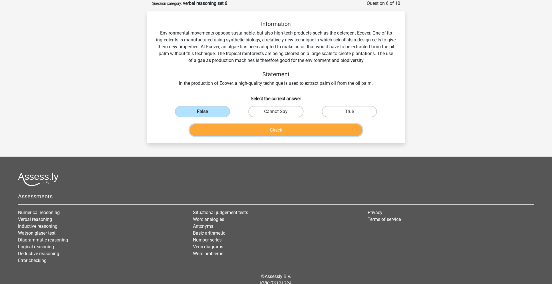
click at [246, 134] on button "Check" at bounding box center [276, 130] width 173 height 12
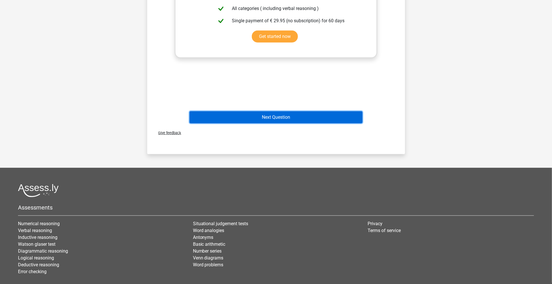
click at [319, 121] on button "Next Question" at bounding box center [276, 117] width 173 height 12
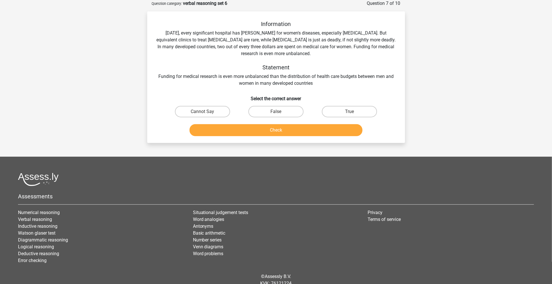
drag, startPoint x: 206, startPoint y: 113, endPoint x: 203, endPoint y: 113, distance: 3.2
click at [203, 113] on input "Cannot Say" at bounding box center [204, 114] width 4 height 4
radio input "true"
click at [203, 113] on input "Cannot Say" at bounding box center [204, 114] width 4 height 4
click at [339, 110] on label "True" at bounding box center [349, 111] width 55 height 11
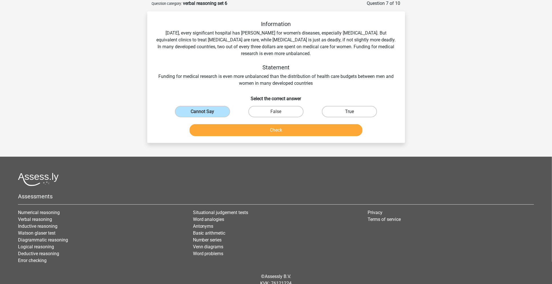
click at [350, 112] on input "True" at bounding box center [352, 114] width 4 height 4
radio input "true"
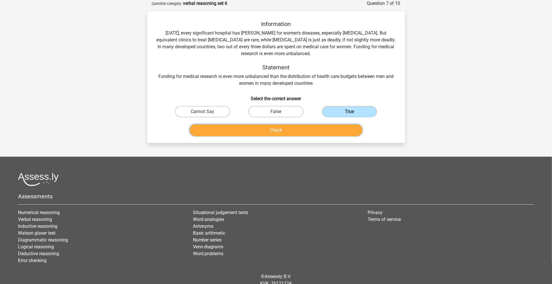
click at [311, 135] on button "Check" at bounding box center [276, 130] width 173 height 12
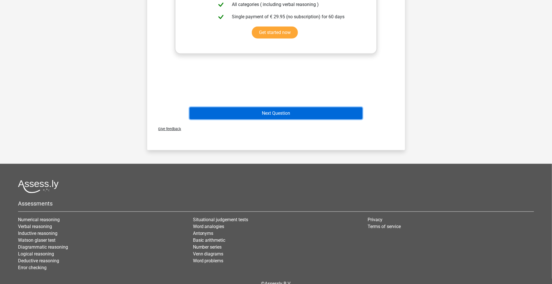
click at [296, 118] on button "Next Question" at bounding box center [276, 113] width 173 height 12
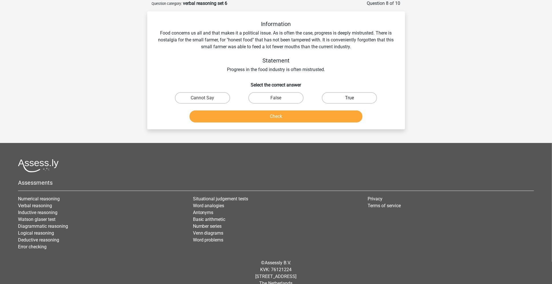
drag, startPoint x: 359, startPoint y: 99, endPoint x: 341, endPoint y: 102, distance: 18.1
click at [341, 102] on label "True" at bounding box center [349, 97] width 55 height 11
click at [350, 102] on input "True" at bounding box center [352, 100] width 4 height 4
radio input "true"
click at [341, 102] on label "True" at bounding box center [349, 97] width 55 height 11
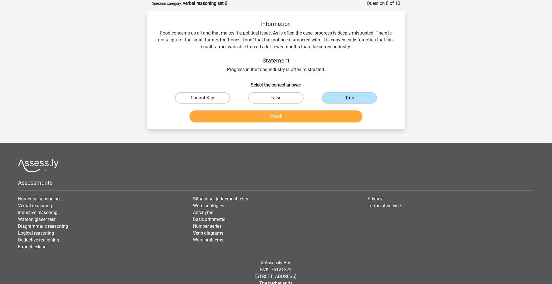
click at [350, 102] on input "True" at bounding box center [352, 100] width 4 height 4
click at [311, 112] on button "Check" at bounding box center [276, 117] width 173 height 12
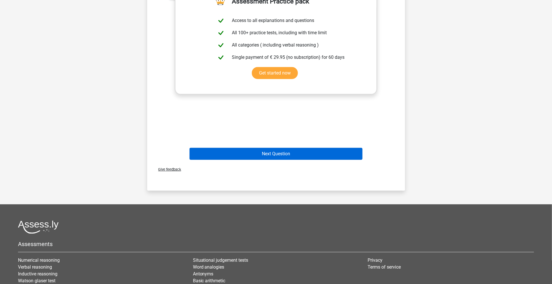
scroll to position [176, 0]
click at [272, 157] on button "Next Question" at bounding box center [276, 154] width 173 height 12
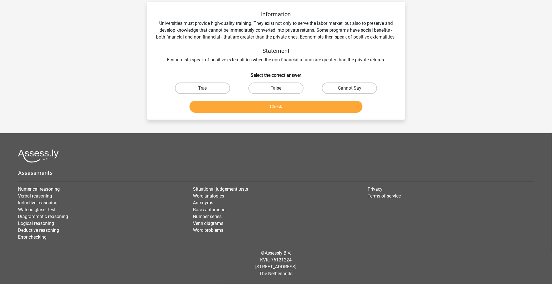
scroll to position [29, 0]
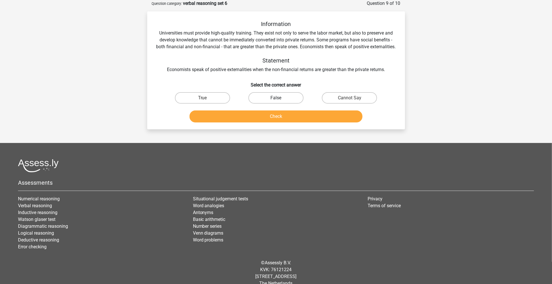
click at [281, 100] on label "False" at bounding box center [275, 97] width 55 height 11
click at [280, 100] on input "False" at bounding box center [278, 100] width 4 height 4
radio input "true"
click at [278, 119] on button "Check" at bounding box center [276, 117] width 173 height 12
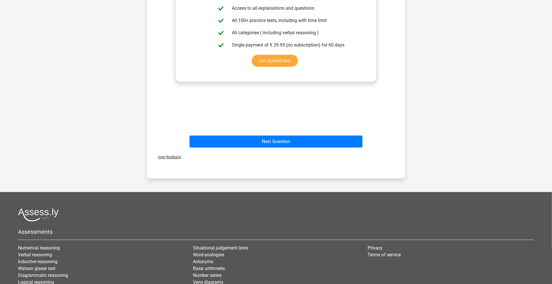
scroll to position [189, 0]
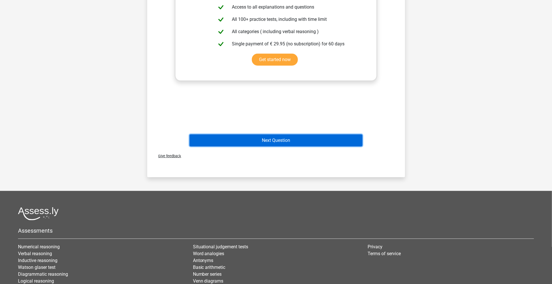
click at [287, 143] on button "Next Question" at bounding box center [276, 141] width 173 height 12
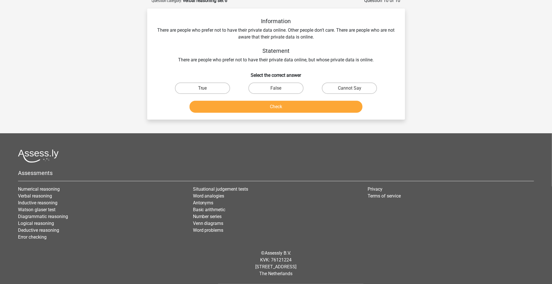
scroll to position [29, 0]
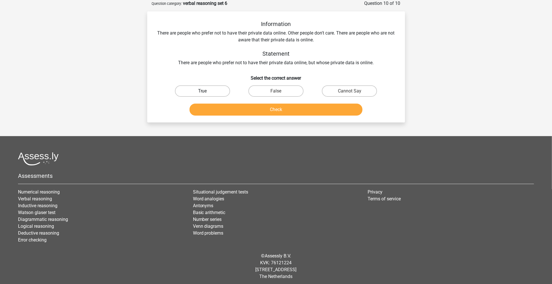
click at [204, 88] on label "True" at bounding box center [202, 90] width 55 height 11
click at [204, 91] on input "True" at bounding box center [204, 93] width 4 height 4
radio input "true"
click at [297, 113] on button "Check" at bounding box center [276, 110] width 173 height 12
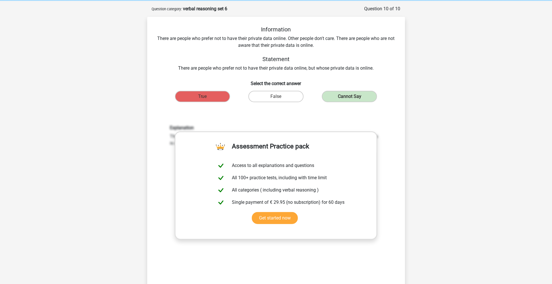
scroll to position [0, 0]
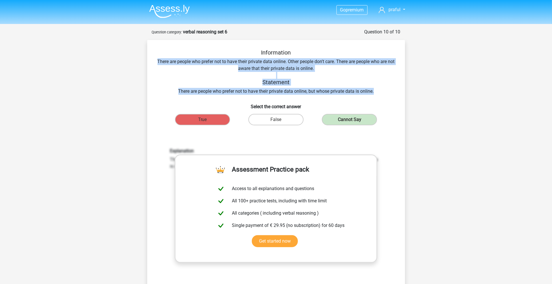
drag, startPoint x: 161, startPoint y: 60, endPoint x: 380, endPoint y: 92, distance: 221.3
click at [380, 92] on div "Information There are people who prefer not to have their private data online. …" at bounding box center [276, 72] width 240 height 46
copy div "There are people who prefer not to have their private data online. Other people…"
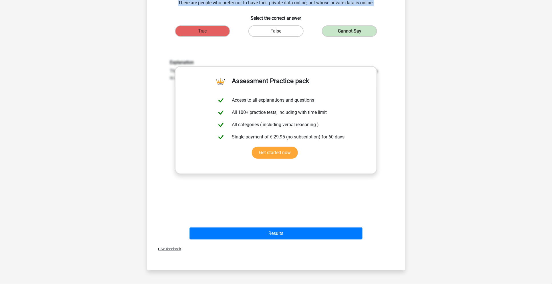
scroll to position [107, 0]
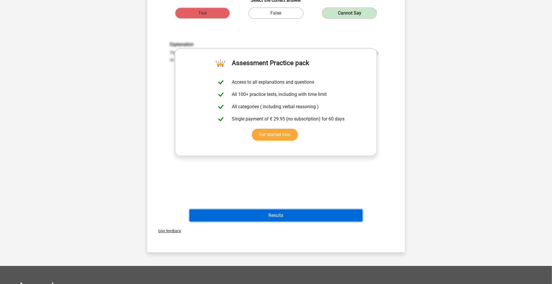
click at [282, 218] on button "Results" at bounding box center [276, 216] width 173 height 12
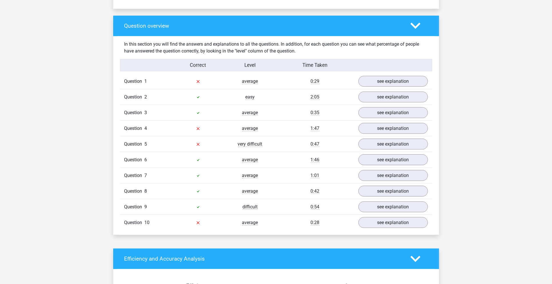
scroll to position [411, 0]
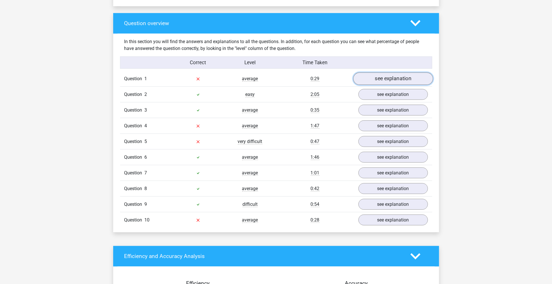
click at [384, 76] on link "see explanation" at bounding box center [393, 79] width 80 height 13
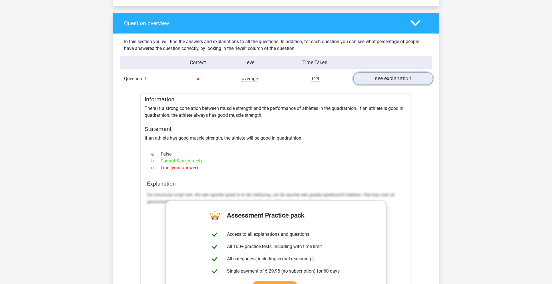
click at [389, 81] on link "see explanation" at bounding box center [393, 79] width 80 height 13
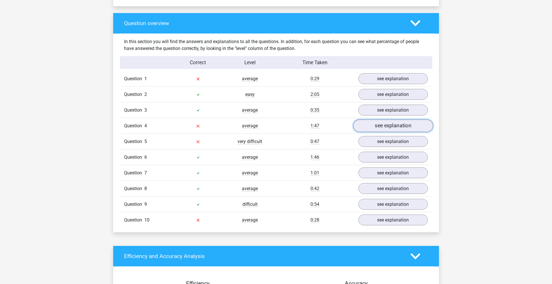
click at [377, 130] on link "see explanation" at bounding box center [393, 126] width 80 height 13
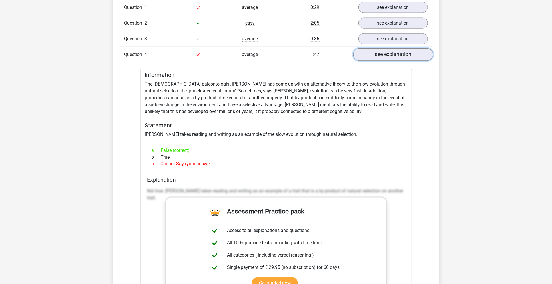
scroll to position [483, 0]
click at [373, 50] on link "see explanation" at bounding box center [393, 54] width 80 height 13
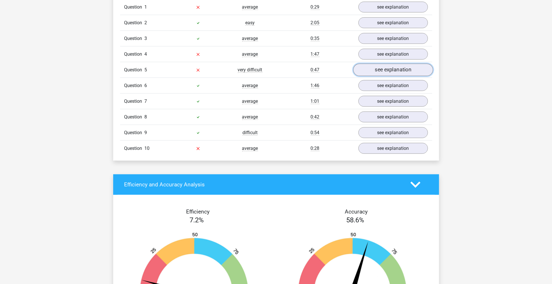
click at [369, 69] on link "see explanation" at bounding box center [393, 70] width 80 height 13
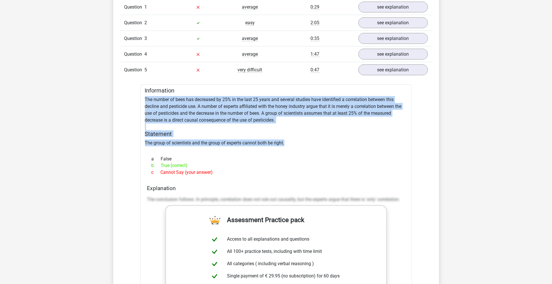
drag, startPoint x: 146, startPoint y: 99, endPoint x: 289, endPoint y: 138, distance: 148.5
click at [289, 138] on div "Information The number of bees has decreased by 25% in the last 25 years and se…" at bounding box center [276, 239] width 272 height 308
copy div "The number of bees has decreased by 25% in the last 25 years and several studie…"
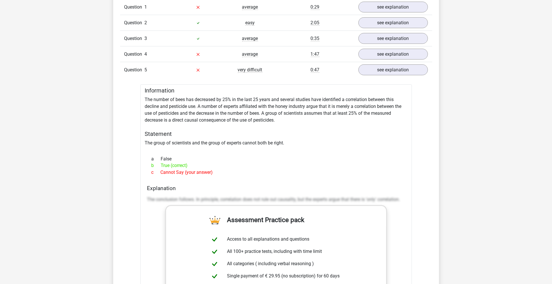
click at [256, 147] on div at bounding box center [276, 149] width 262 height 5
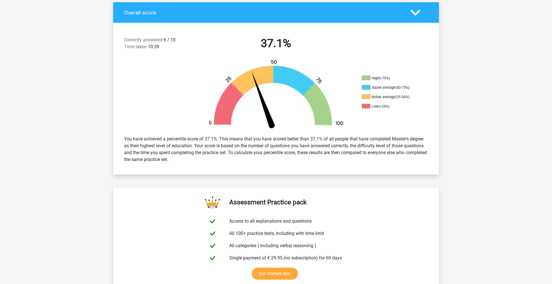
scroll to position [0, 0]
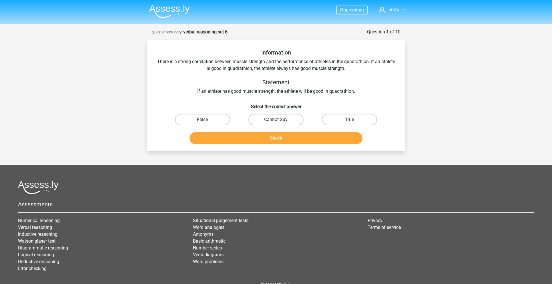
scroll to position [31, 0]
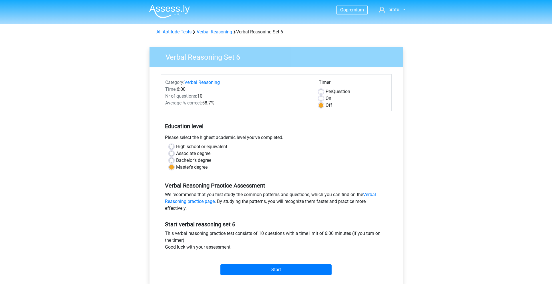
scroll to position [38, 0]
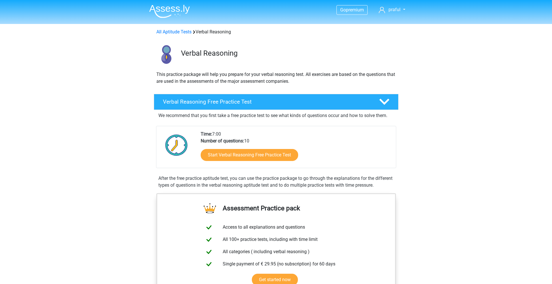
scroll to position [357, 0]
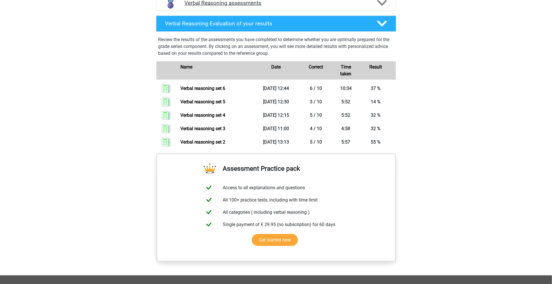
click at [383, 6] on polygon at bounding box center [382, 3] width 10 height 6
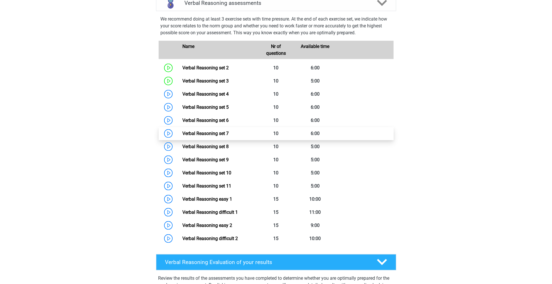
click at [220, 136] on link "Verbal Reasoning set 7" at bounding box center [205, 133] width 46 height 5
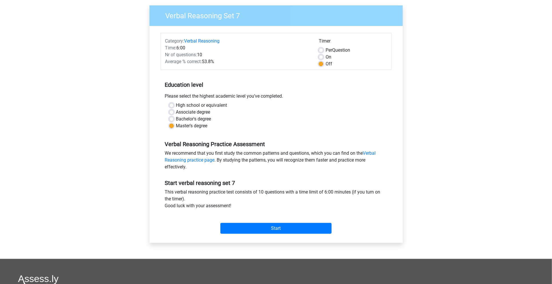
scroll to position [114, 0]
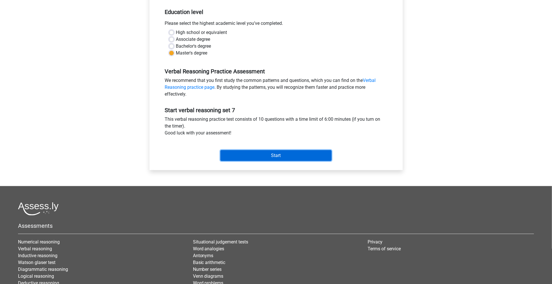
click at [270, 158] on input "Start" at bounding box center [275, 155] width 111 height 11
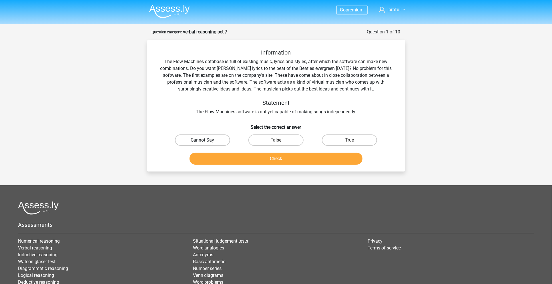
click at [208, 139] on label "Cannot Say" at bounding box center [202, 140] width 55 height 11
click at [206, 140] on input "Cannot Say" at bounding box center [204, 142] width 4 height 4
radio input "true"
click at [224, 155] on button "Check" at bounding box center [276, 159] width 173 height 12
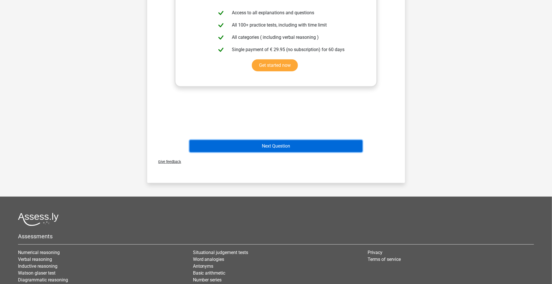
click at [243, 145] on button "Next Question" at bounding box center [276, 146] width 173 height 12
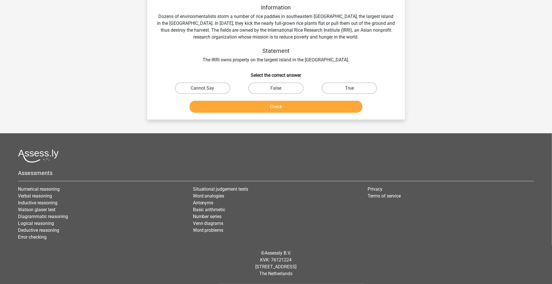
scroll to position [29, 0]
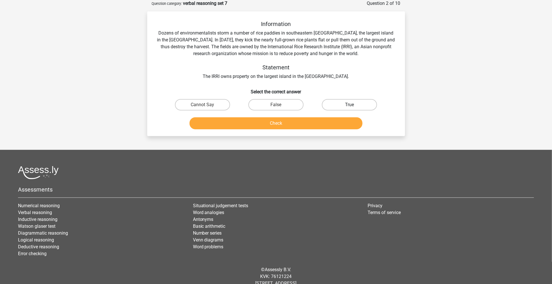
click at [326, 102] on label "True" at bounding box center [349, 104] width 55 height 11
click at [350, 105] on input "True" at bounding box center [352, 107] width 4 height 4
radio input "true"
click at [299, 120] on button "Check" at bounding box center [276, 123] width 173 height 12
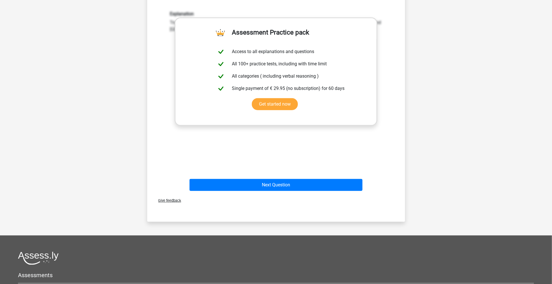
scroll to position [156, 0]
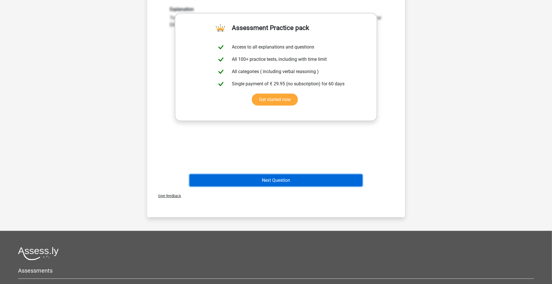
click at [279, 175] on button "Next Question" at bounding box center [276, 181] width 173 height 12
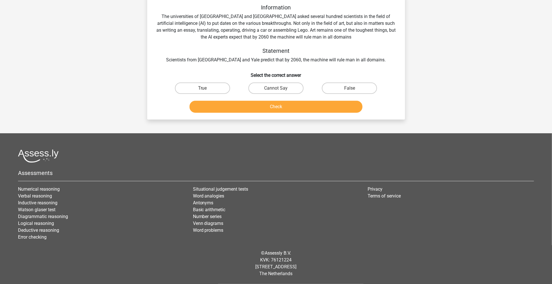
scroll to position [29, 0]
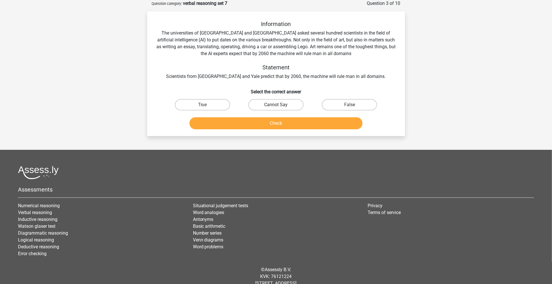
click at [281, 105] on label "Cannot Say" at bounding box center [275, 104] width 55 height 11
click at [280, 105] on input "Cannot Say" at bounding box center [278, 107] width 4 height 4
radio input "true"
click at [270, 122] on button "Check" at bounding box center [276, 123] width 173 height 12
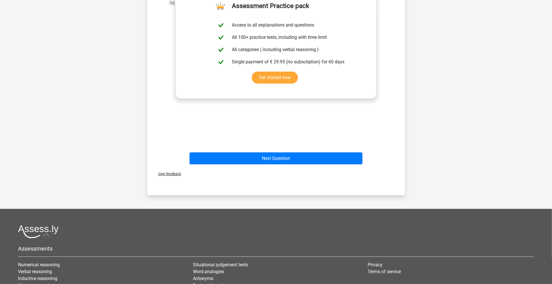
scroll to position [178, 0]
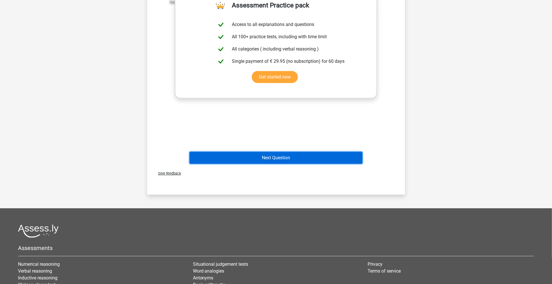
click at [294, 158] on button "Next Question" at bounding box center [276, 158] width 173 height 12
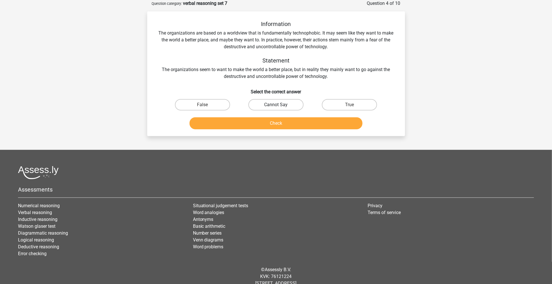
click at [292, 103] on label "Cannot Say" at bounding box center [275, 104] width 55 height 11
click at [280, 105] on input "Cannot Say" at bounding box center [278, 107] width 4 height 4
radio input "true"
click at [288, 121] on button "Check" at bounding box center [276, 123] width 173 height 12
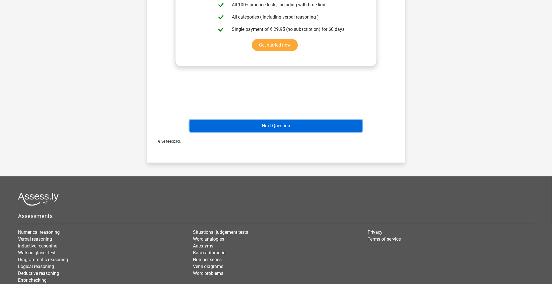
click at [288, 125] on button "Next Question" at bounding box center [276, 126] width 173 height 12
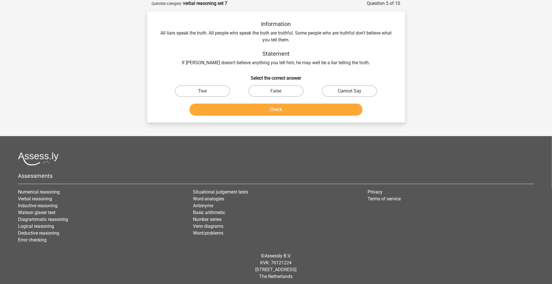
click at [334, 93] on label "Cannot Say" at bounding box center [349, 90] width 55 height 11
click at [350, 93] on input "Cannot Say" at bounding box center [352, 93] width 4 height 4
radio input "true"
click at [308, 115] on button "Check" at bounding box center [276, 110] width 173 height 12
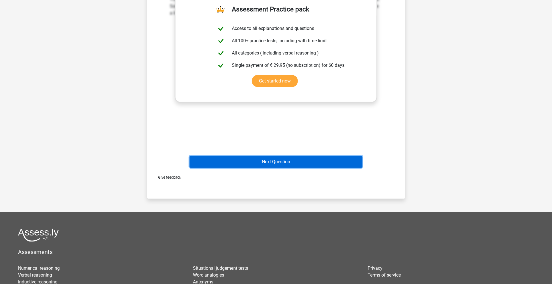
click at [273, 166] on button "Next Question" at bounding box center [276, 162] width 173 height 12
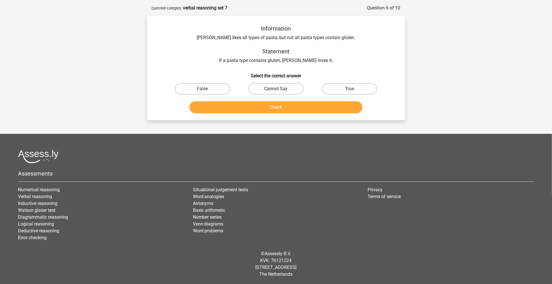
click at [258, 88] on label "Cannot Say" at bounding box center [275, 88] width 55 height 11
click at [276, 89] on input "Cannot Say" at bounding box center [278, 91] width 4 height 4
radio input "true"
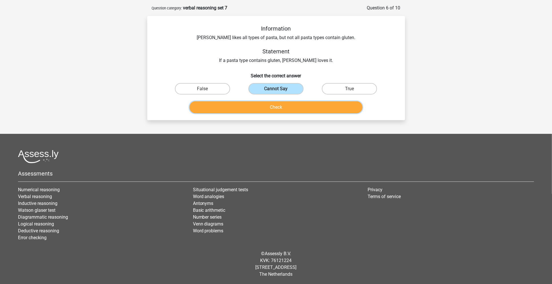
click at [252, 102] on button "Check" at bounding box center [276, 107] width 173 height 12
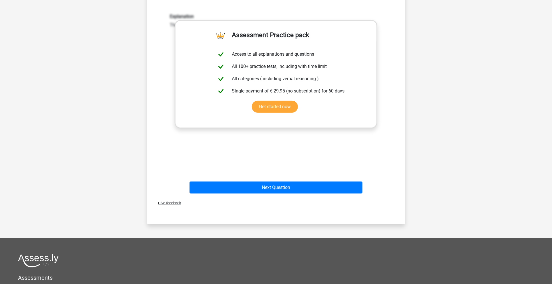
scroll to position [138, 0]
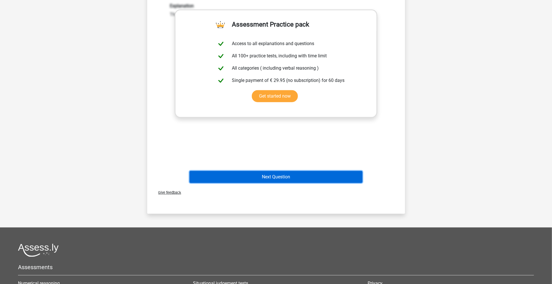
click at [255, 177] on button "Next Question" at bounding box center [276, 177] width 173 height 12
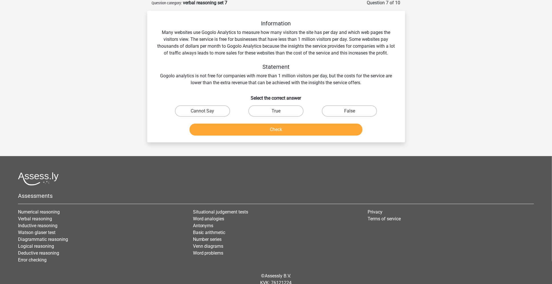
scroll to position [29, 0]
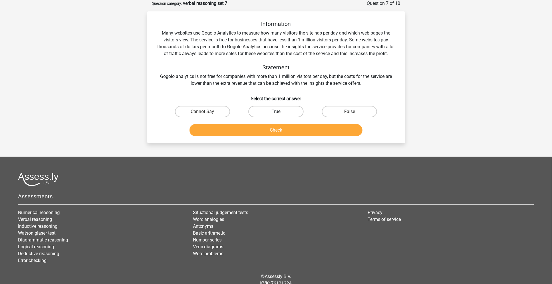
drag, startPoint x: 267, startPoint y: 109, endPoint x: 271, endPoint y: 113, distance: 6.3
click at [271, 113] on label "True" at bounding box center [275, 111] width 55 height 11
click at [276, 113] on input "True" at bounding box center [278, 114] width 4 height 4
radio input "true"
click at [271, 113] on label "True" at bounding box center [275, 111] width 55 height 11
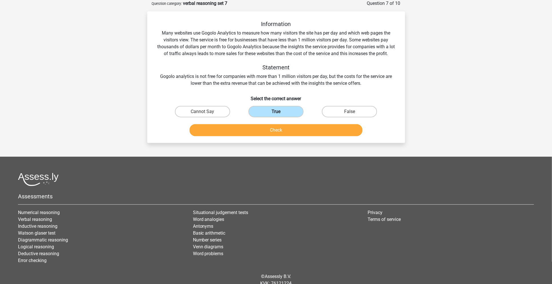
click at [276, 113] on input "True" at bounding box center [278, 114] width 4 height 4
click at [257, 132] on button "Check" at bounding box center [276, 130] width 173 height 12
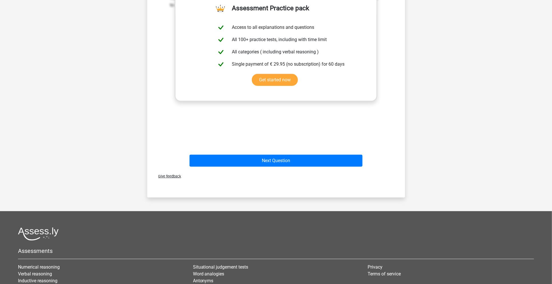
scroll to position [185, 0]
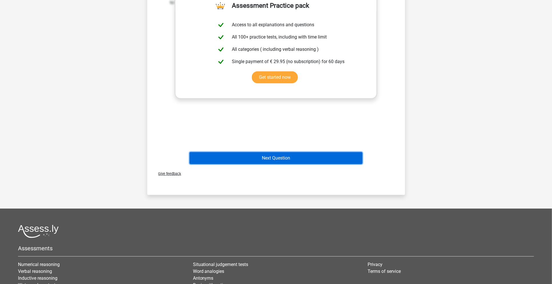
click at [278, 153] on button "Next Question" at bounding box center [276, 158] width 173 height 12
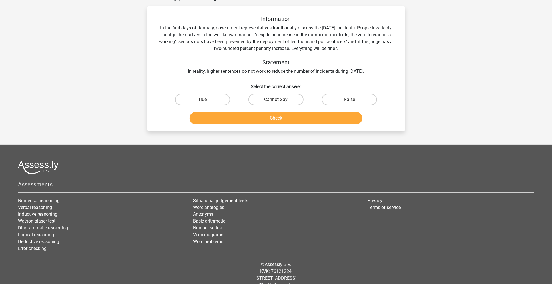
scroll to position [29, 0]
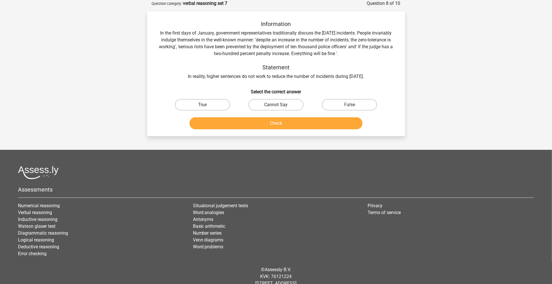
click at [268, 104] on label "Cannot Say" at bounding box center [275, 104] width 55 height 11
click at [276, 105] on input "Cannot Say" at bounding box center [278, 107] width 4 height 4
radio input "true"
click at [264, 121] on button "Check" at bounding box center [276, 123] width 173 height 12
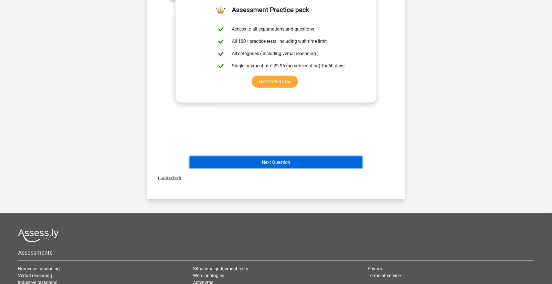
click at [262, 162] on button "Next Question" at bounding box center [276, 163] width 173 height 12
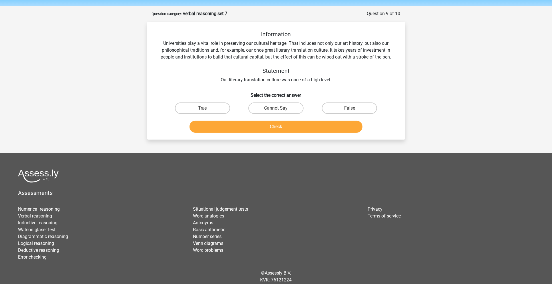
scroll to position [19, 0]
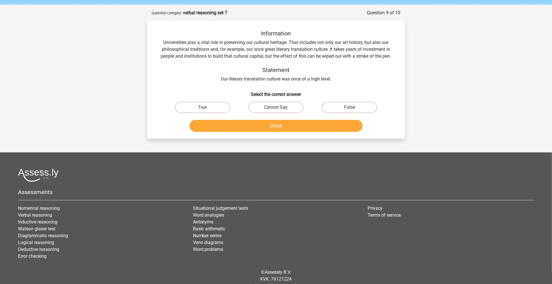
click at [270, 103] on label "Cannot Say" at bounding box center [275, 107] width 55 height 11
click at [276, 107] on input "Cannot Say" at bounding box center [278, 109] width 4 height 4
radio input "true"
click at [267, 125] on button "Check" at bounding box center [276, 126] width 173 height 12
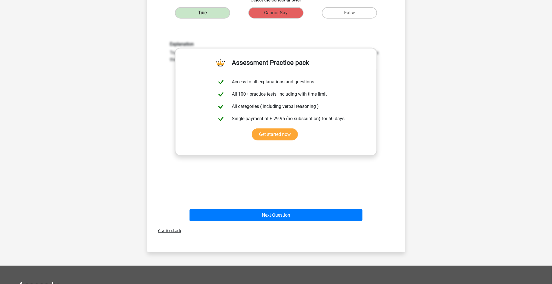
scroll to position [116, 0]
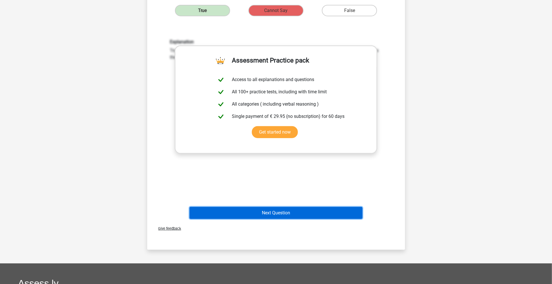
click at [269, 210] on button "Next Question" at bounding box center [276, 213] width 173 height 12
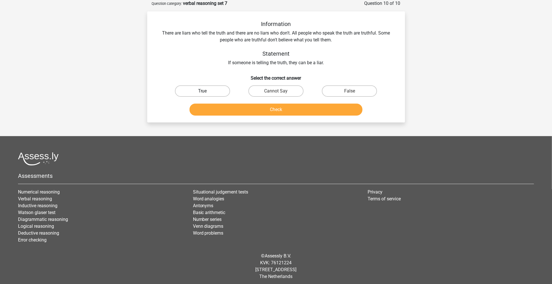
drag, startPoint x: 220, startPoint y: 92, endPoint x: 215, endPoint y: 96, distance: 6.3
click at [215, 96] on label "True" at bounding box center [202, 90] width 55 height 11
click at [206, 95] on input "True" at bounding box center [204, 93] width 4 height 4
radio input "true"
click at [215, 96] on label "True" at bounding box center [202, 90] width 55 height 11
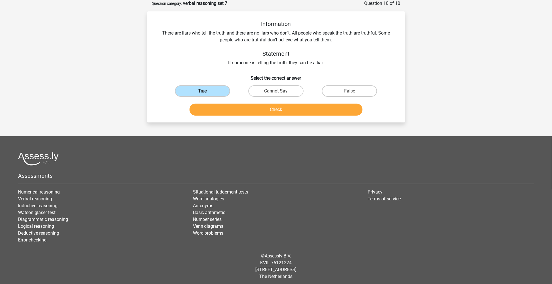
click at [206, 95] on input "True" at bounding box center [204, 93] width 4 height 4
click at [228, 108] on button "Check" at bounding box center [276, 110] width 173 height 12
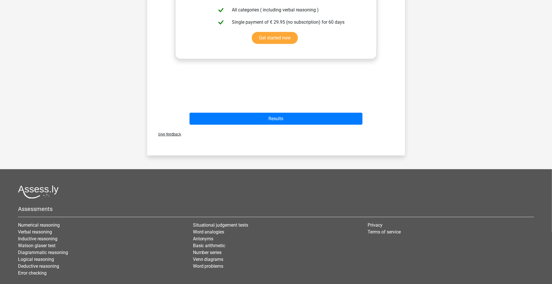
scroll to position [204, 0]
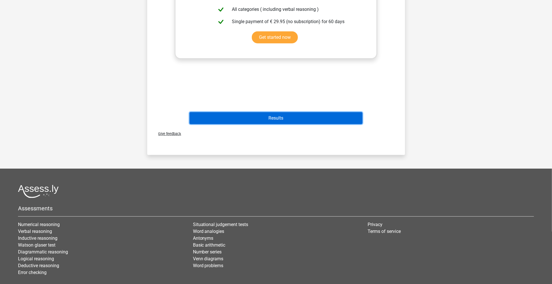
click at [257, 122] on button "Results" at bounding box center [276, 118] width 173 height 12
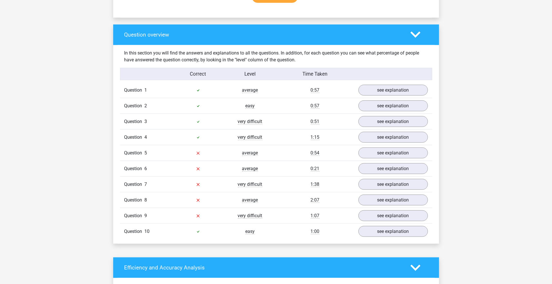
scroll to position [403, 0]
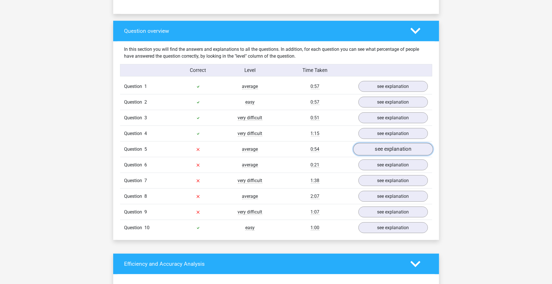
click at [397, 150] on link "see explanation" at bounding box center [393, 149] width 80 height 13
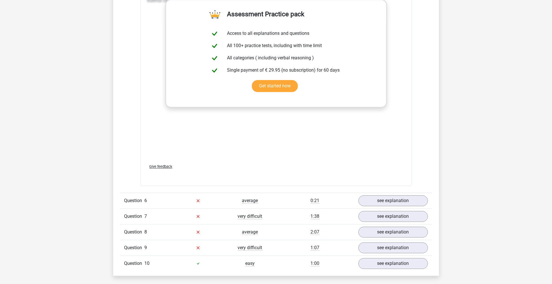
scroll to position [669, 0]
click at [373, 197] on link "see explanation" at bounding box center [393, 201] width 80 height 13
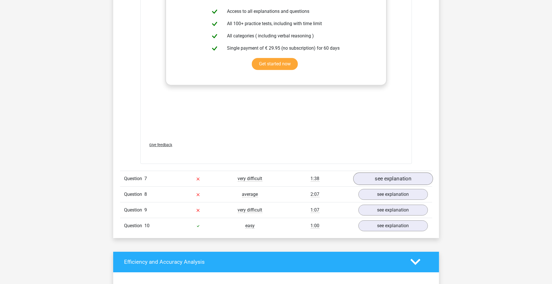
scroll to position [1009, 0]
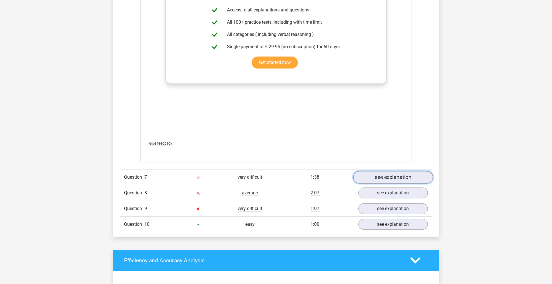
click at [393, 177] on link "see explanation" at bounding box center [393, 177] width 80 height 13
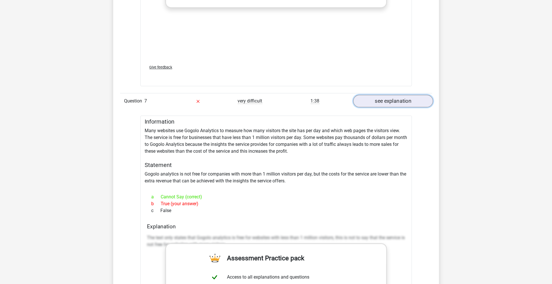
scroll to position [1086, 0]
drag, startPoint x: 145, startPoint y: 128, endPoint x: 184, endPoint y: 212, distance: 92.8
click at [184, 212] on div "Information Many websites use Gogolo Analytics to measure how many visitors the…" at bounding box center [276, 272] width 272 height 314
copy div "Many websites use Gogolo Analytics to measure how many visitors the site has pe…"
click at [235, 162] on h5 "Statement" at bounding box center [276, 164] width 262 height 7
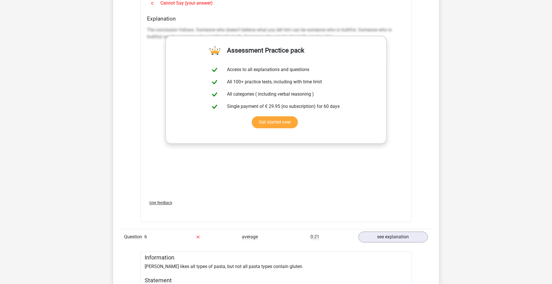
scroll to position [628, 0]
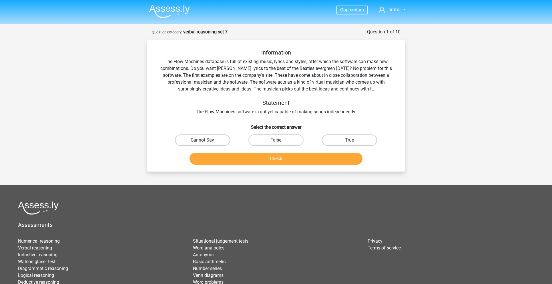
scroll to position [51, 0]
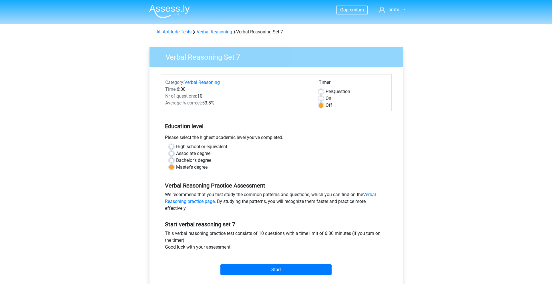
scroll to position [114, 0]
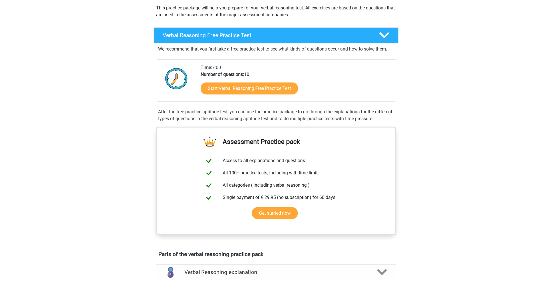
scroll to position [128, 0]
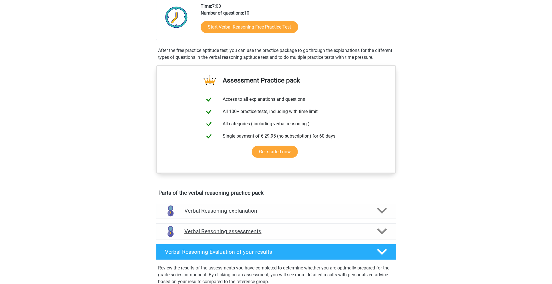
click at [302, 235] on h4 "Verbal Reasoning assessments" at bounding box center [276, 231] width 184 height 7
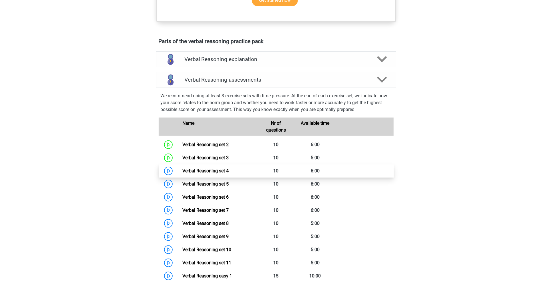
scroll to position [280, 0]
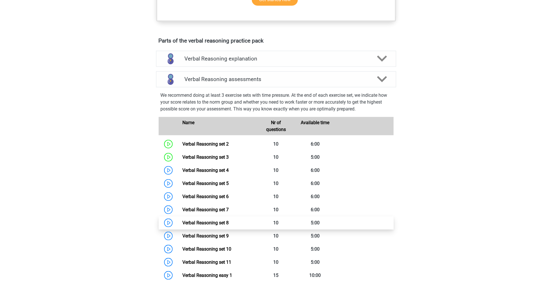
click at [205, 226] on link "Verbal Reasoning set 8" at bounding box center [205, 222] width 46 height 5
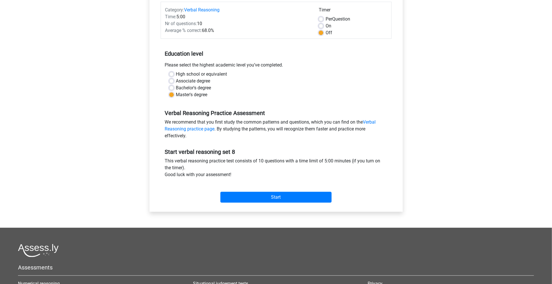
scroll to position [76, 0]
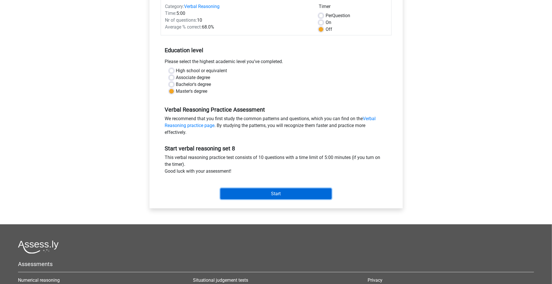
click at [275, 195] on input "Start" at bounding box center [275, 194] width 111 height 11
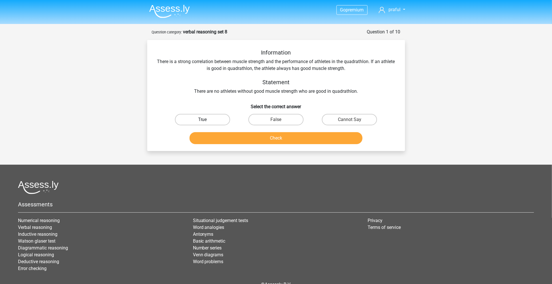
click at [209, 117] on label "True" at bounding box center [202, 119] width 55 height 11
click at [206, 120] on input "True" at bounding box center [204, 122] width 4 height 4
radio input "true"
drag, startPoint x: 229, startPoint y: 137, endPoint x: 233, endPoint y: 138, distance: 4.0
click at [230, 137] on button "Check" at bounding box center [276, 138] width 173 height 12
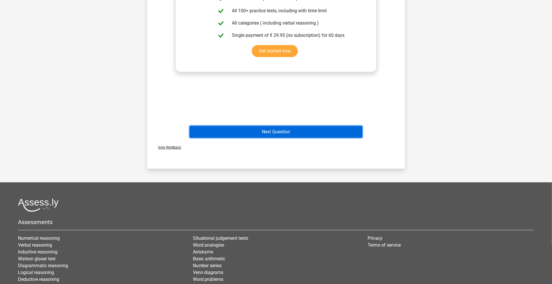
click at [290, 134] on button "Next Question" at bounding box center [276, 132] width 173 height 12
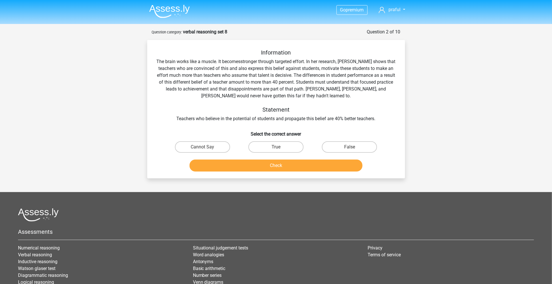
click at [205, 150] on input "Cannot Say" at bounding box center [204, 149] width 4 height 4
radio input "true"
click at [235, 166] on button "Check" at bounding box center [276, 166] width 173 height 12
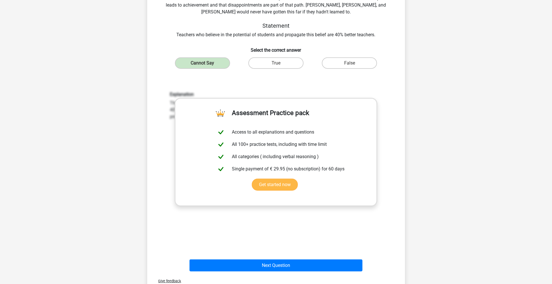
scroll to position [229, 0]
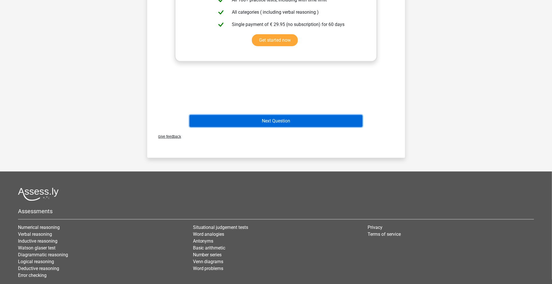
click at [318, 124] on button "Next Question" at bounding box center [276, 121] width 173 height 12
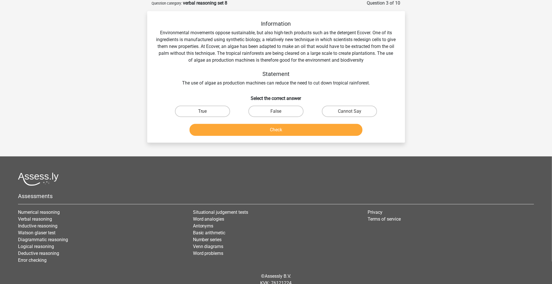
scroll to position [29, 0]
click at [209, 113] on label "True" at bounding box center [202, 111] width 55 height 11
click at [206, 113] on input "True" at bounding box center [204, 114] width 4 height 4
radio input "true"
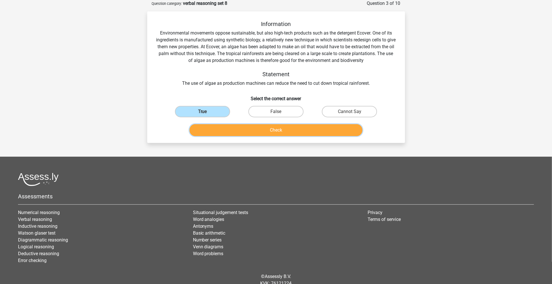
click at [252, 132] on button "Check" at bounding box center [276, 130] width 173 height 12
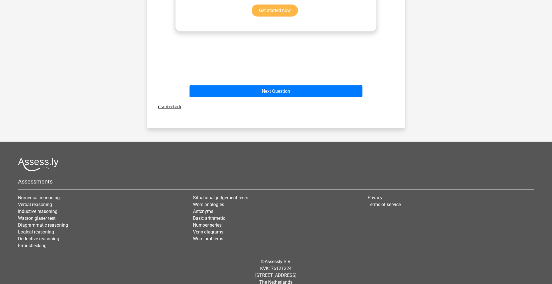
scroll to position [257, 0]
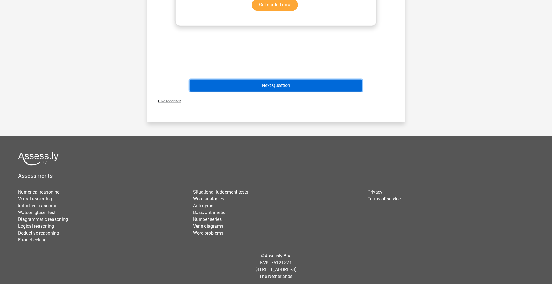
click at [298, 90] on button "Next Question" at bounding box center [276, 86] width 173 height 12
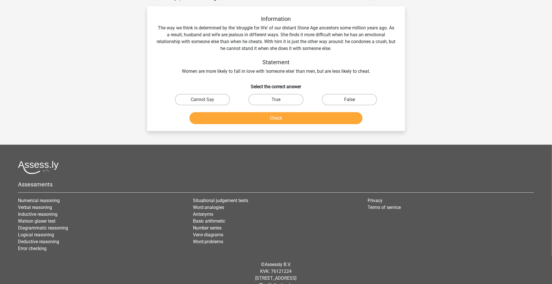
scroll to position [29, 0]
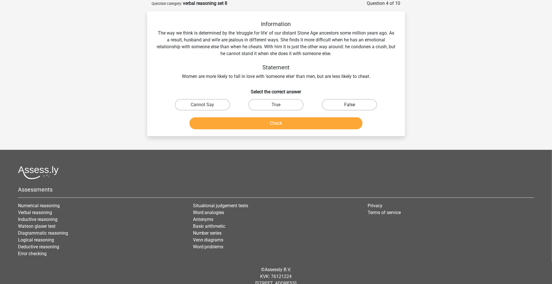
click at [348, 101] on label "False" at bounding box center [349, 104] width 55 height 11
click at [350, 105] on input "False" at bounding box center [352, 107] width 4 height 4
radio input "true"
click at [341, 125] on button "Check" at bounding box center [276, 123] width 173 height 12
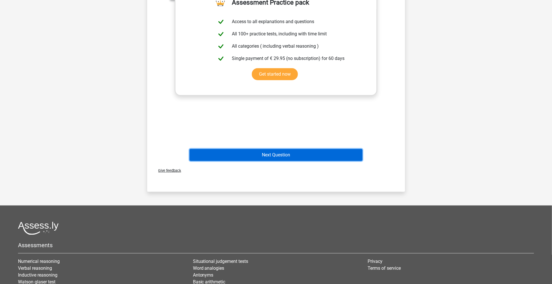
click at [265, 155] on button "Next Question" at bounding box center [276, 155] width 173 height 12
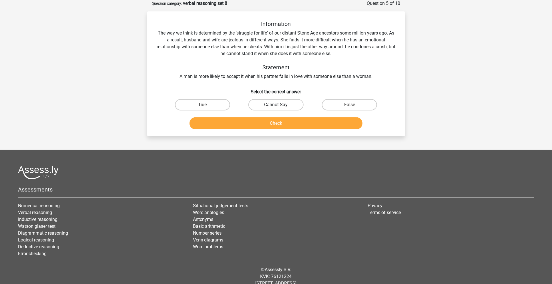
click at [271, 103] on label "Cannot Say" at bounding box center [275, 104] width 55 height 11
click at [276, 105] on input "Cannot Say" at bounding box center [278, 107] width 4 height 4
radio input "true"
click at [277, 119] on button "Check" at bounding box center [276, 123] width 173 height 12
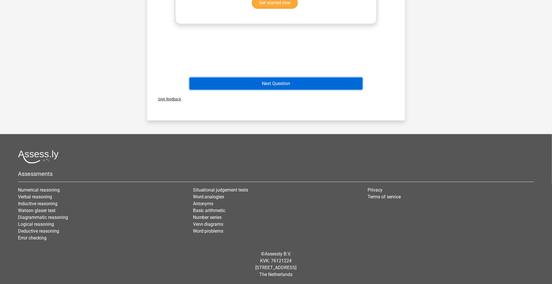
click at [286, 87] on button "Next Question" at bounding box center [276, 84] width 173 height 12
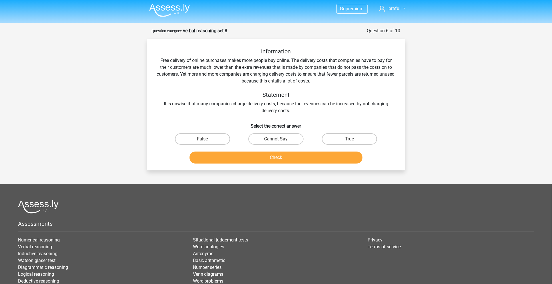
scroll to position [0, 0]
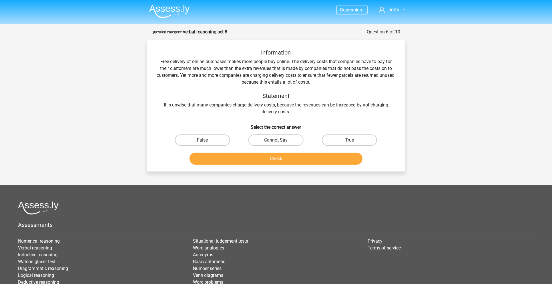
click at [269, 169] on div "Information Free delivery of online purchases makes more people buy online. The…" at bounding box center [276, 106] width 258 height 132
click at [278, 140] on label "Cannot Say" at bounding box center [275, 140] width 55 height 11
click at [278, 140] on input "Cannot Say" at bounding box center [278, 142] width 4 height 4
radio input "true"
click at [280, 159] on button "Check" at bounding box center [276, 159] width 173 height 12
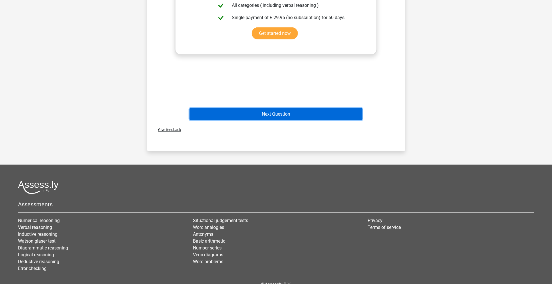
click at [303, 117] on button "Next Question" at bounding box center [276, 114] width 173 height 12
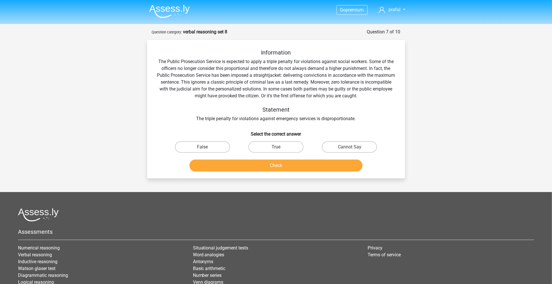
drag, startPoint x: 298, startPoint y: 176, endPoint x: 354, endPoint y: 172, distance: 55.9
click at [298, 176] on div "Information The Public Prosecution Service is expected to apply a triple penalt…" at bounding box center [276, 109] width 258 height 139
drag, startPoint x: 363, startPoint y: 148, endPoint x: 343, endPoint y: 177, distance: 35.5
click at [363, 148] on label "Cannot Say" at bounding box center [349, 147] width 55 height 11
click at [353, 148] on input "Cannot Say" at bounding box center [352, 149] width 4 height 4
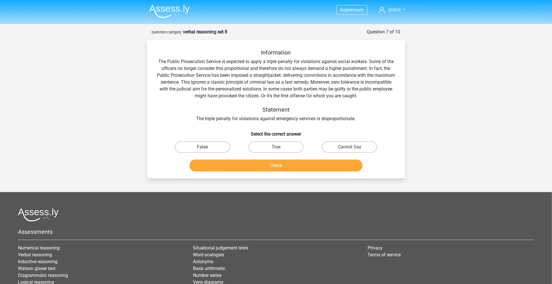
radio input "true"
drag, startPoint x: 342, startPoint y: 177, endPoint x: 341, endPoint y: 173, distance: 4.3
click at [342, 177] on div "Information The Public Prosecution Service is expected to apply a triple penalt…" at bounding box center [276, 109] width 258 height 139
click at [340, 168] on button "Check" at bounding box center [276, 166] width 173 height 12
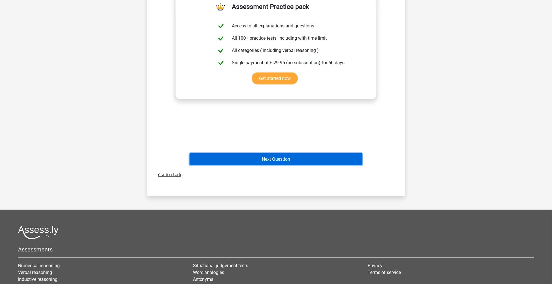
click at [313, 158] on button "Next Question" at bounding box center [276, 160] width 173 height 12
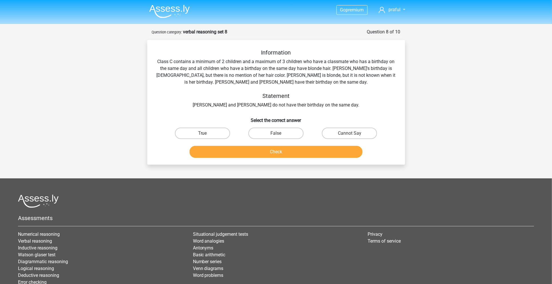
drag, startPoint x: 302, startPoint y: 179, endPoint x: 298, endPoint y: 179, distance: 3.4
click at [298, 179] on footer "Assessments Numerical reasoning Verbal reasoning Inductive reasoning Watson gla…" at bounding box center [276, 254] width 552 height 151
click at [338, 130] on label "Cannot Say" at bounding box center [349, 133] width 55 height 11
click at [350, 134] on input "Cannot Say" at bounding box center [352, 136] width 4 height 4
radio input "true"
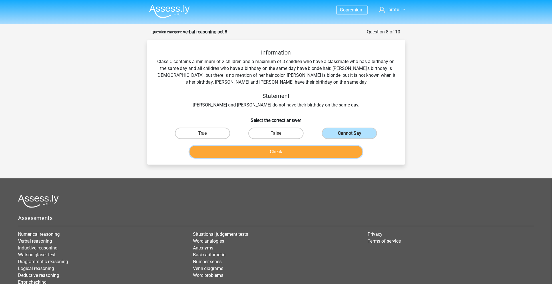
click at [341, 153] on button "Check" at bounding box center [276, 152] width 173 height 12
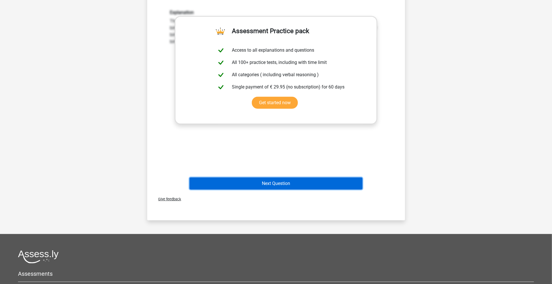
click at [270, 179] on button "Next Question" at bounding box center [276, 184] width 173 height 12
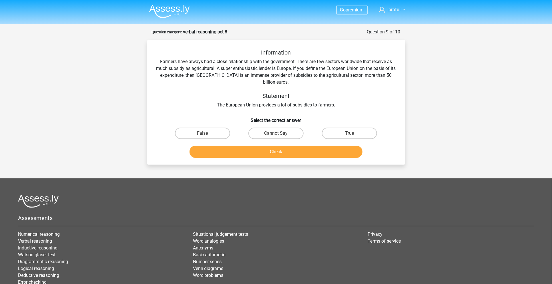
click at [270, 180] on footer "Assessments Numerical reasoning Verbal reasoning Inductive reasoning Watson gla…" at bounding box center [276, 254] width 552 height 151
click at [282, 134] on label "Cannot Say" at bounding box center [275, 133] width 55 height 11
click at [280, 134] on input "Cannot Say" at bounding box center [278, 136] width 4 height 4
radio input "true"
click at [281, 154] on button "Check" at bounding box center [276, 152] width 173 height 12
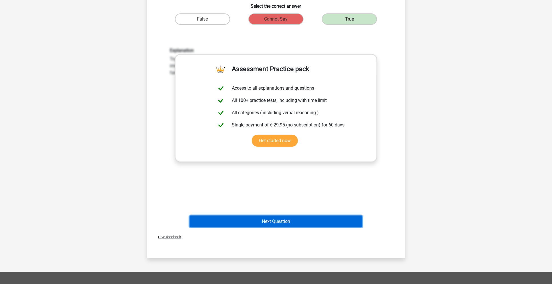
click at [296, 220] on button "Next Question" at bounding box center [276, 222] width 173 height 12
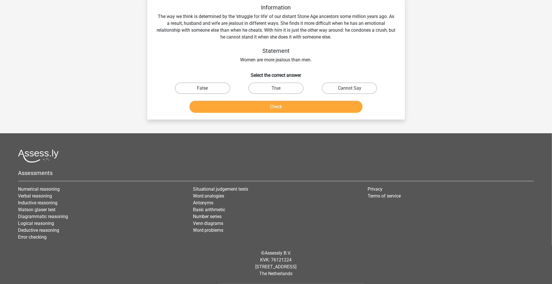
scroll to position [29, 0]
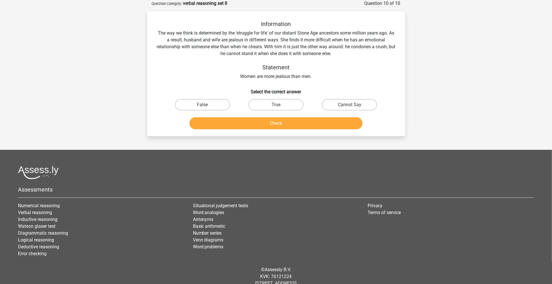
click at [353, 105] on input "Cannot Say" at bounding box center [352, 107] width 4 height 4
radio input "true"
click at [343, 123] on button "Check" at bounding box center [276, 123] width 173 height 12
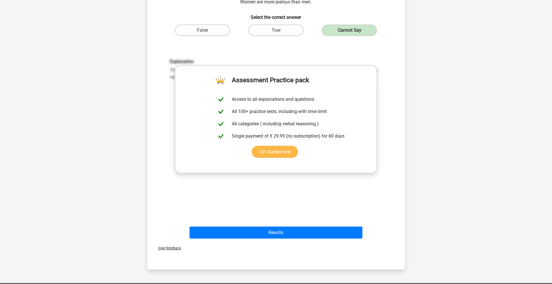
scroll to position [219, 0]
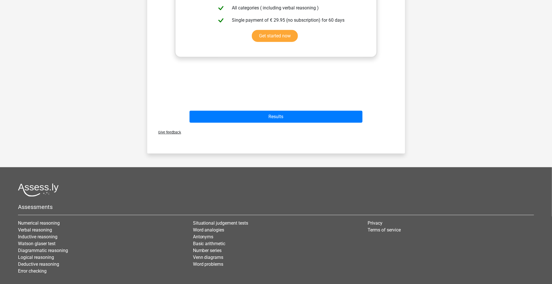
click at [295, 123] on div "Results" at bounding box center [276, 118] width 221 height 14
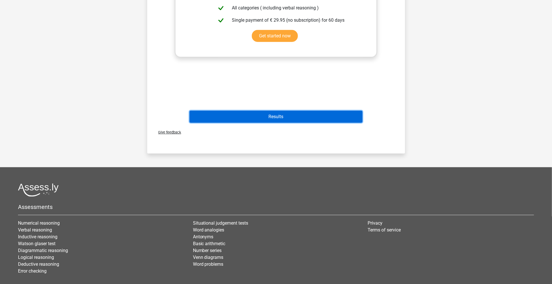
click at [295, 122] on button "Results" at bounding box center [276, 117] width 173 height 12
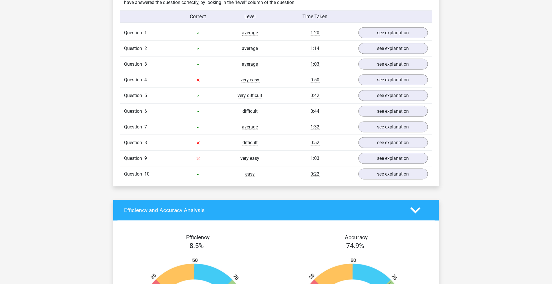
scroll to position [457, 0]
click at [381, 80] on link "see explanation" at bounding box center [393, 79] width 80 height 13
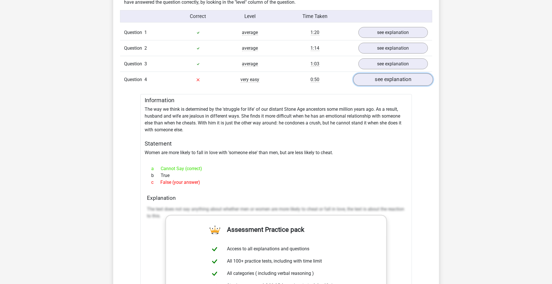
click at [380, 81] on link "see explanation" at bounding box center [393, 79] width 80 height 13
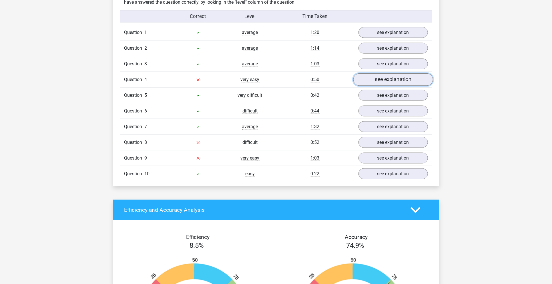
click at [378, 78] on link "see explanation" at bounding box center [393, 79] width 80 height 13
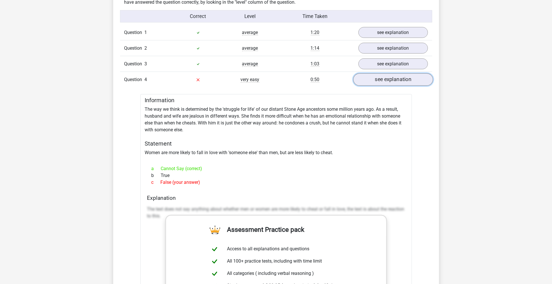
click at [378, 78] on link "see explanation" at bounding box center [393, 79] width 80 height 13
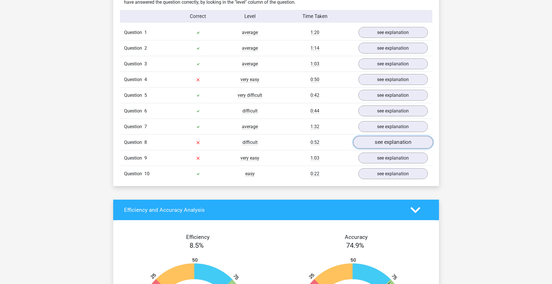
click at [386, 143] on link "see explanation" at bounding box center [393, 142] width 80 height 13
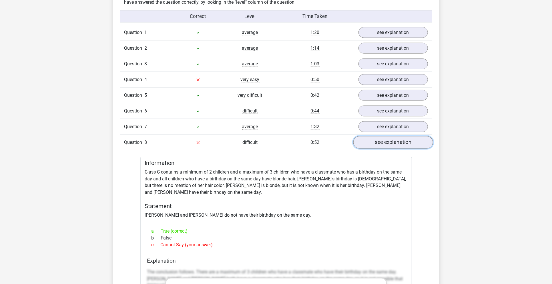
click at [386, 143] on link "see explanation" at bounding box center [393, 142] width 80 height 13
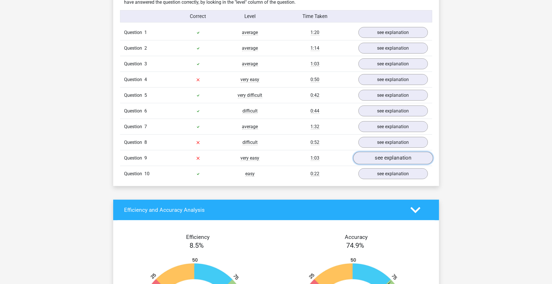
click at [393, 159] on link "see explanation" at bounding box center [393, 158] width 80 height 13
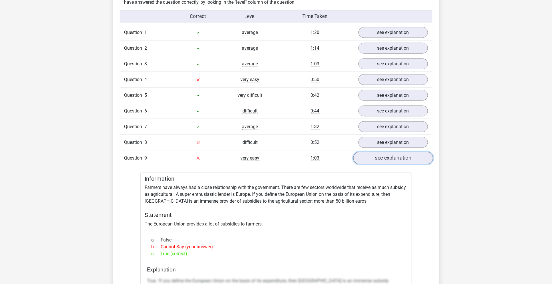
click at [393, 159] on link "see explanation" at bounding box center [393, 158] width 80 height 13
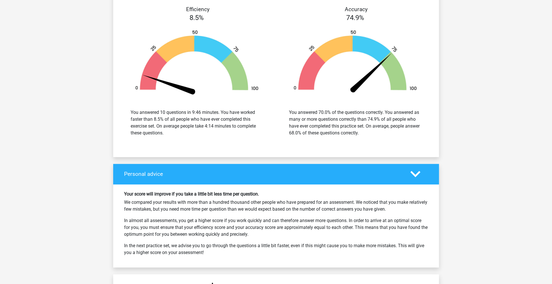
scroll to position [686, 0]
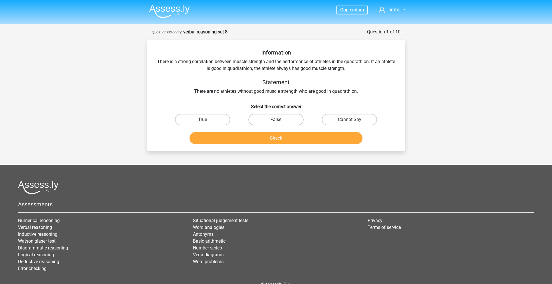
scroll to position [31, 0]
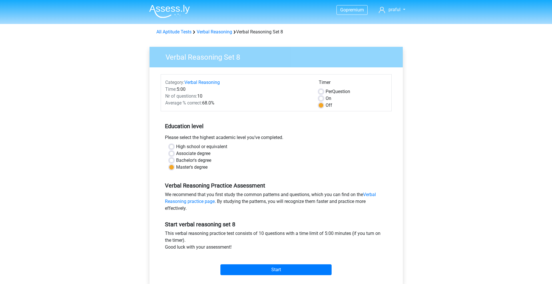
scroll to position [76, 0]
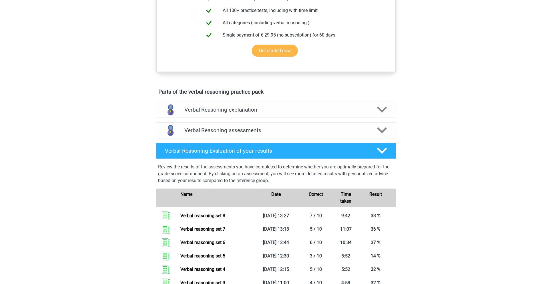
scroll to position [242, 0]
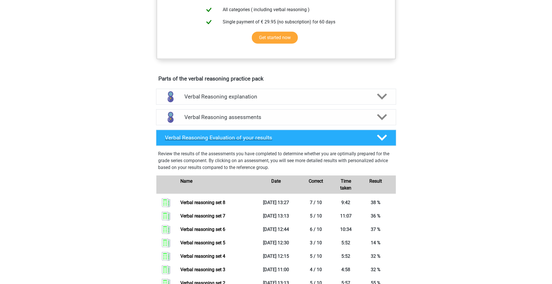
click at [252, 141] on h4 "Verbal Reasoning Evaluation of your results" at bounding box center [266, 138] width 203 height 7
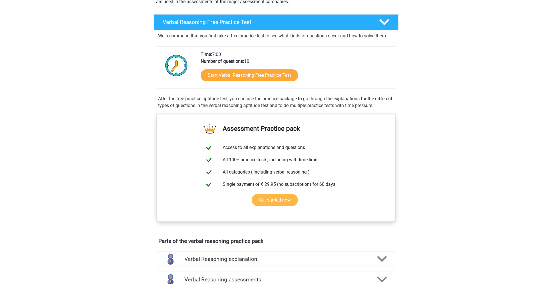
scroll to position [194, 0]
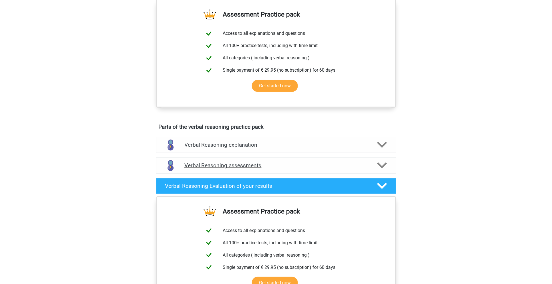
click at [343, 169] on h4 "Verbal Reasoning assessments" at bounding box center [276, 165] width 184 height 7
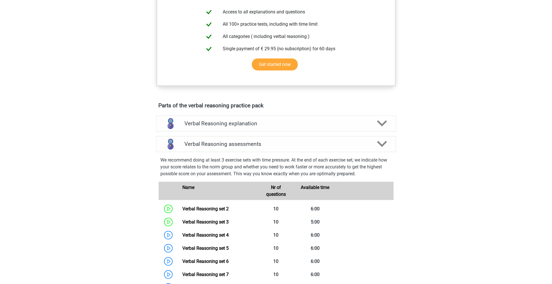
scroll to position [385, 0]
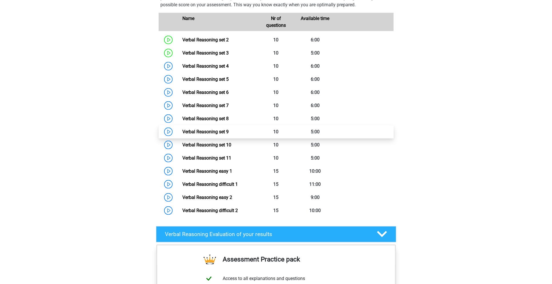
click at [229, 135] on link "Verbal Reasoning set 9" at bounding box center [205, 131] width 46 height 5
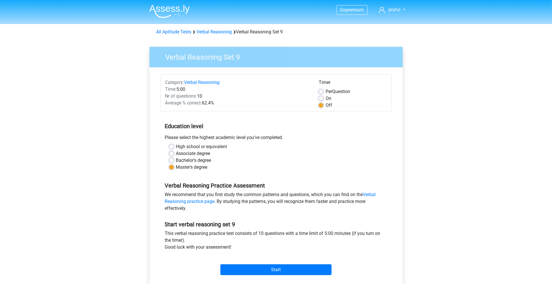
scroll to position [38, 0]
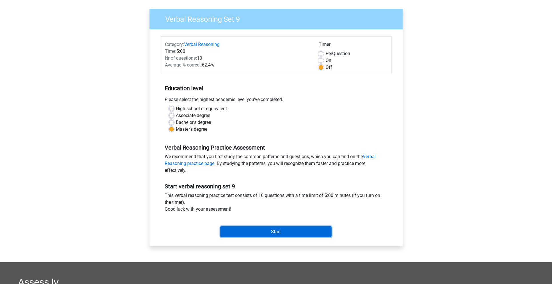
click at [274, 233] on input "Start" at bounding box center [275, 232] width 111 height 11
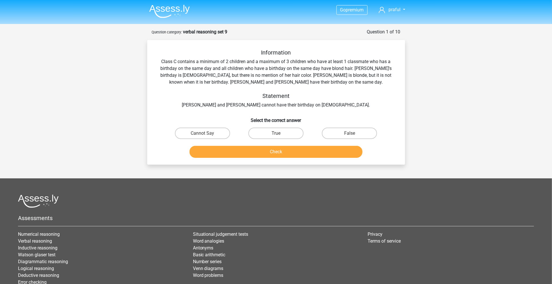
click at [174, 188] on footer "Assessments Numerical reasoning Verbal reasoning Inductive reasoning [PERSON_NA…" at bounding box center [276, 254] width 552 height 151
click at [189, 136] on label "Cannot Say" at bounding box center [202, 133] width 55 height 11
click at [202, 136] on input "Cannot Say" at bounding box center [204, 136] width 4 height 4
radio input "true"
drag, startPoint x: 228, startPoint y: 147, endPoint x: 233, endPoint y: 147, distance: 5.4
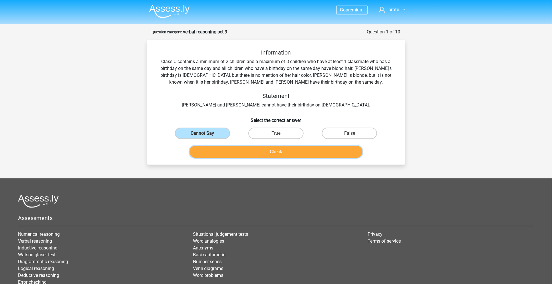
click at [228, 147] on button "Check" at bounding box center [276, 152] width 173 height 12
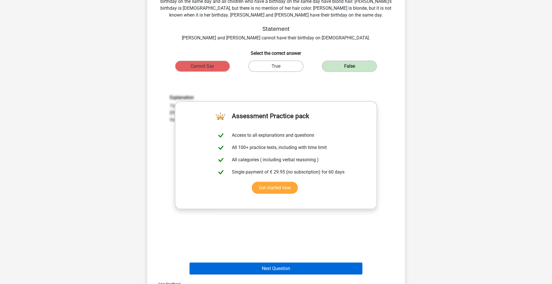
scroll to position [252, 0]
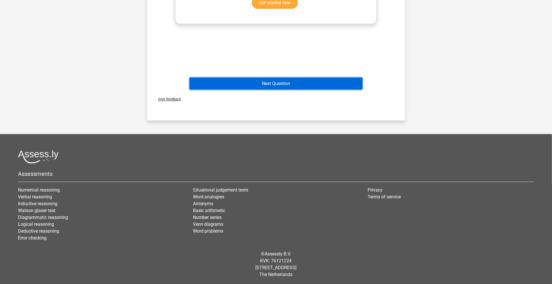
click at [302, 86] on button "Next Question" at bounding box center [276, 84] width 173 height 12
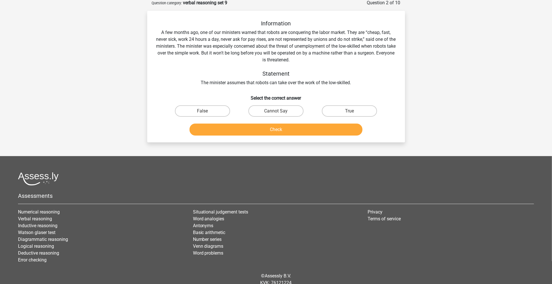
scroll to position [29, 0]
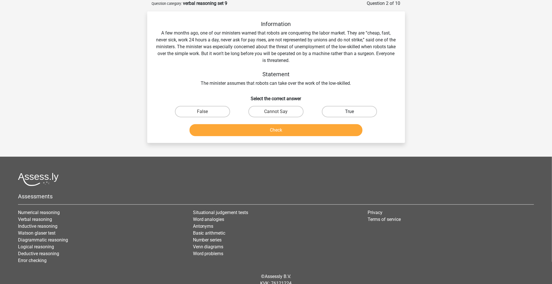
click at [328, 109] on label "True" at bounding box center [349, 111] width 55 height 11
click at [350, 112] on input "True" at bounding box center [352, 114] width 4 height 4
radio input "true"
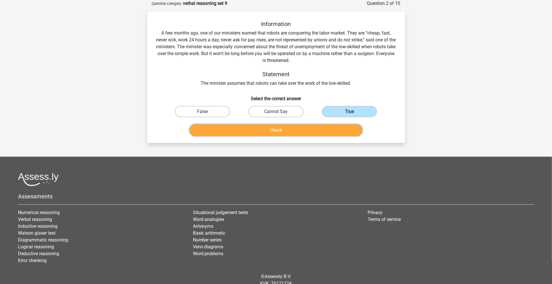
click at [302, 133] on button "Check" at bounding box center [276, 130] width 173 height 12
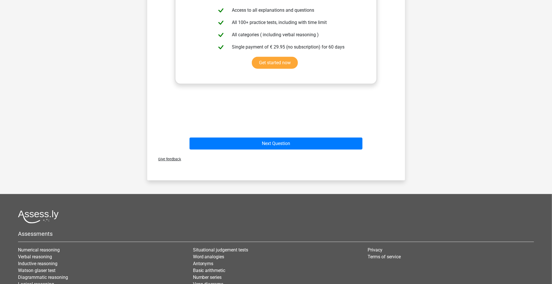
scroll to position [200, 0]
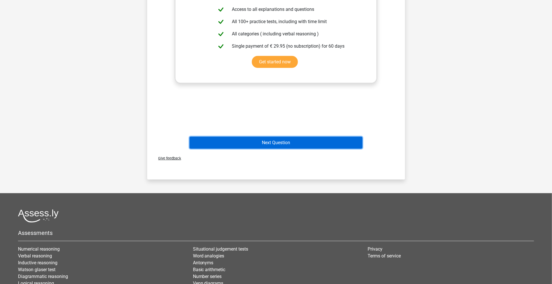
click at [283, 146] on button "Next Question" at bounding box center [276, 143] width 173 height 12
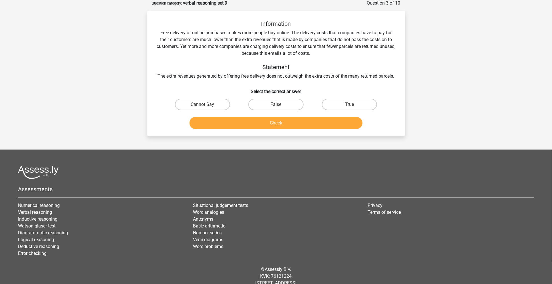
scroll to position [29, 0]
drag, startPoint x: 283, startPoint y: 146, endPoint x: 255, endPoint y: 149, distance: 27.9
click at [283, 146] on div "Go premium praful [EMAIL_ADDRESS][DOMAIN_NAME]" at bounding box center [276, 136] width 552 height 330
drag, startPoint x: 182, startPoint y: 103, endPoint x: 215, endPoint y: 115, distance: 35.7
click at [184, 103] on label "Cannot Say" at bounding box center [202, 104] width 55 height 11
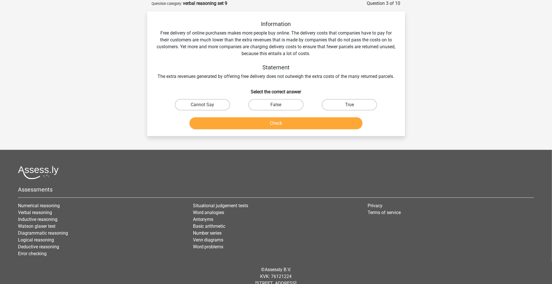
click at [202, 105] on input "Cannot Say" at bounding box center [204, 107] width 4 height 4
radio input "true"
drag, startPoint x: 221, startPoint y: 116, endPoint x: 236, endPoint y: 124, distance: 16.8
click at [222, 116] on div "Check" at bounding box center [276, 122] width 240 height 19
drag, startPoint x: 236, startPoint y: 124, endPoint x: 240, endPoint y: 124, distance: 4.3
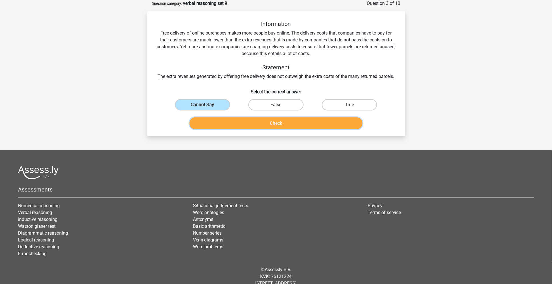
click at [237, 124] on button "Check" at bounding box center [276, 123] width 173 height 12
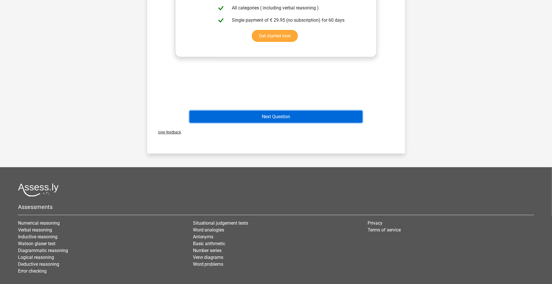
click at [282, 116] on button "Next Question" at bounding box center [276, 117] width 173 height 12
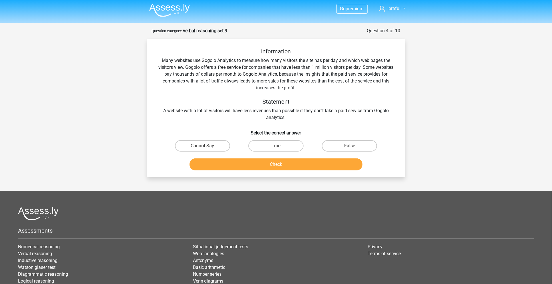
scroll to position [0, 0]
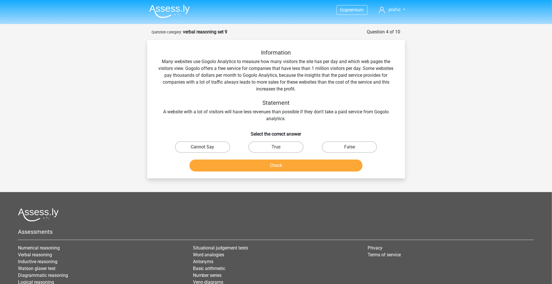
click at [207, 147] on label "Cannot Say" at bounding box center [202, 147] width 55 height 11
click at [206, 147] on input "Cannot Say" at bounding box center [204, 149] width 4 height 4
radio input "true"
click at [225, 158] on div "Check" at bounding box center [276, 164] width 240 height 19
click at [233, 162] on button "Check" at bounding box center [276, 166] width 173 height 12
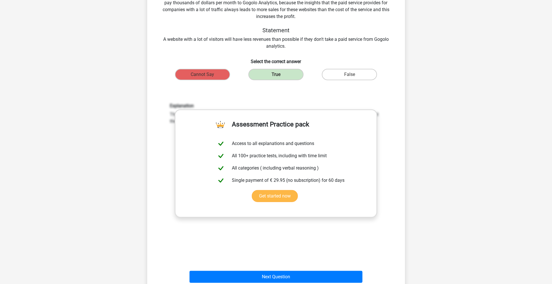
scroll to position [76, 0]
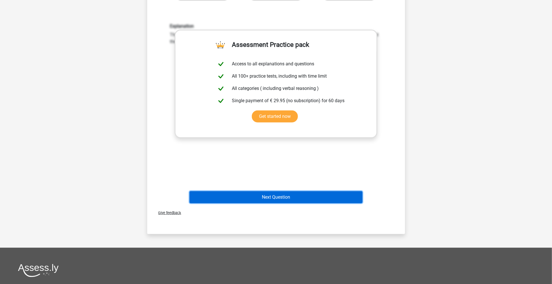
click at [289, 199] on button "Next Question" at bounding box center [276, 198] width 173 height 12
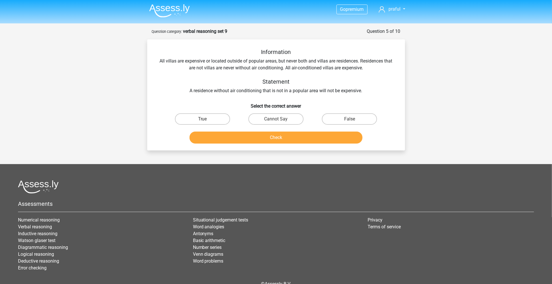
scroll to position [0, 0]
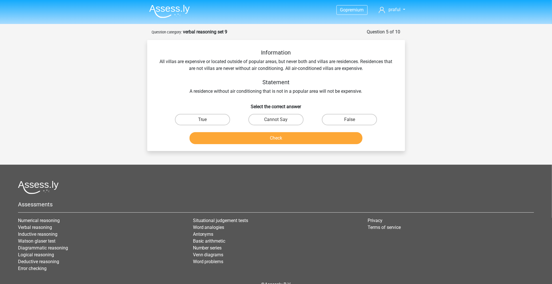
click at [289, 199] on div "Assessments Numerical reasoning Verbal reasoning Inductive reasoning [PERSON_NA…" at bounding box center [276, 229] width 525 height 96
click at [200, 120] on label "True" at bounding box center [202, 119] width 55 height 11
click at [202, 120] on input "True" at bounding box center [204, 122] width 4 height 4
radio input "true"
drag, startPoint x: 238, startPoint y: 136, endPoint x: 261, endPoint y: 141, distance: 23.5
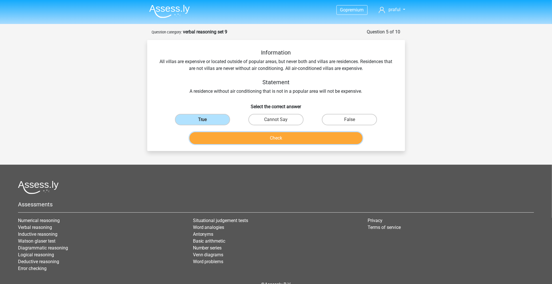
click at [239, 136] on button "Check" at bounding box center [276, 138] width 173 height 12
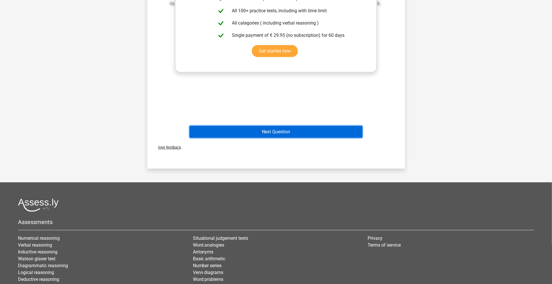
click at [286, 132] on button "Next Question" at bounding box center [276, 132] width 173 height 12
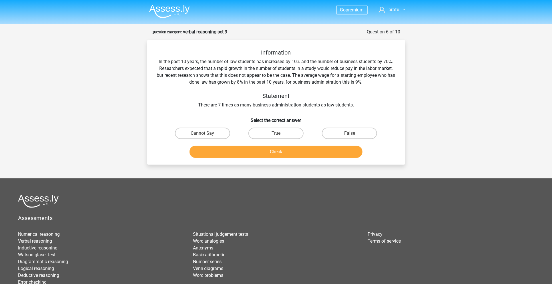
click at [282, 194] on footer "Assessments Numerical reasoning Verbal reasoning Inductive reasoning [PERSON_NA…" at bounding box center [276, 254] width 552 height 151
click at [203, 129] on label "Cannot Say" at bounding box center [202, 133] width 55 height 11
click at [203, 134] on input "Cannot Say" at bounding box center [204, 136] width 4 height 4
radio input "true"
click at [241, 154] on button "Check" at bounding box center [276, 152] width 173 height 12
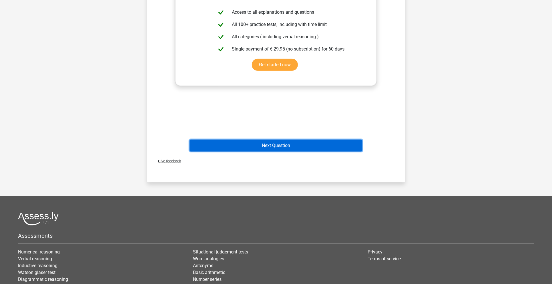
click at [283, 145] on button "Next Question" at bounding box center [276, 146] width 173 height 12
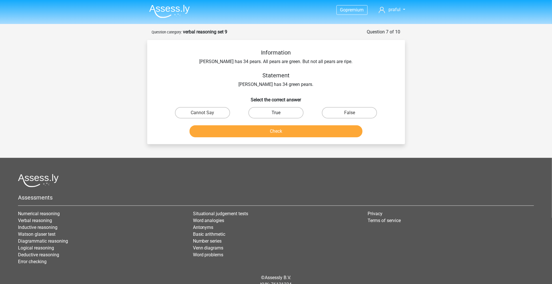
click at [274, 113] on label "True" at bounding box center [275, 112] width 55 height 11
click at [276, 113] on input "True" at bounding box center [278, 115] width 4 height 4
radio input "true"
drag, startPoint x: 279, startPoint y: 127, endPoint x: 282, endPoint y: 128, distance: 3.7
click at [279, 127] on button "Check" at bounding box center [276, 132] width 173 height 12
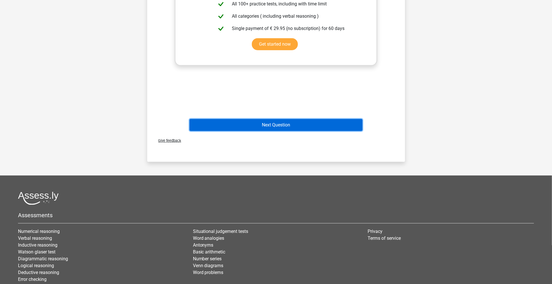
click at [293, 122] on button "Next Question" at bounding box center [276, 125] width 173 height 12
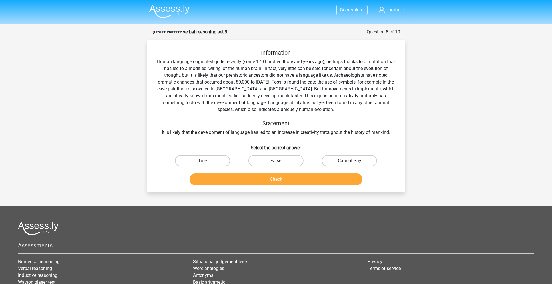
click at [340, 164] on label "Cannot Say" at bounding box center [349, 160] width 55 height 11
click at [350, 164] on input "Cannot Say" at bounding box center [352, 163] width 4 height 4
radio input "true"
click at [323, 179] on button "Check" at bounding box center [276, 180] width 173 height 12
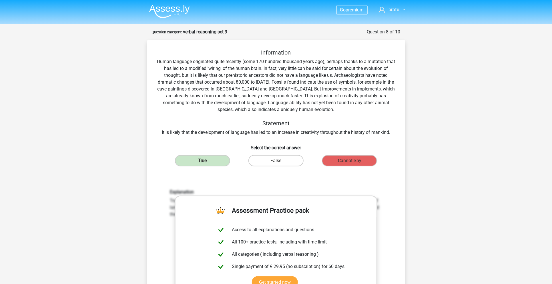
click at [323, 179] on div "Explanation True. The text states 'This explosion of creativity probably has so…" at bounding box center [276, 264] width 240 height 177
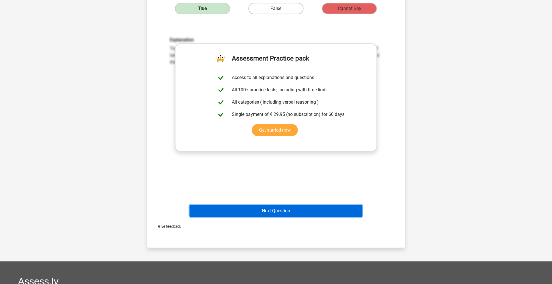
drag, startPoint x: 335, startPoint y: 216, endPoint x: 334, endPoint y: 212, distance: 4.3
click at [335, 214] on button "Next Question" at bounding box center [276, 211] width 173 height 12
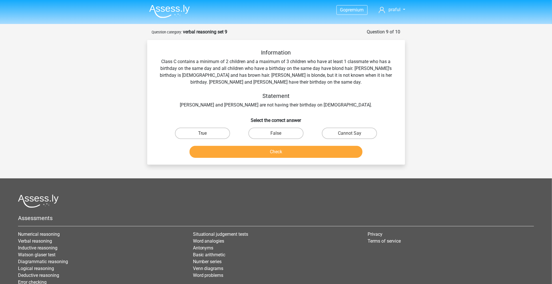
click at [248, 226] on div "Assessments Numerical reasoning Verbal reasoning Inductive reasoning [PERSON_NA…" at bounding box center [276, 243] width 525 height 96
click at [287, 129] on label "False" at bounding box center [275, 133] width 55 height 11
click at [280, 134] on input "False" at bounding box center [278, 136] width 4 height 4
radio input "true"
click at [289, 152] on button "Check" at bounding box center [276, 152] width 173 height 12
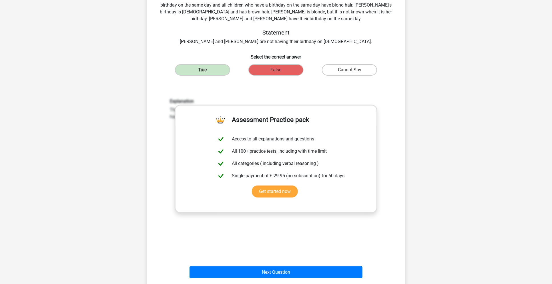
scroll to position [190, 0]
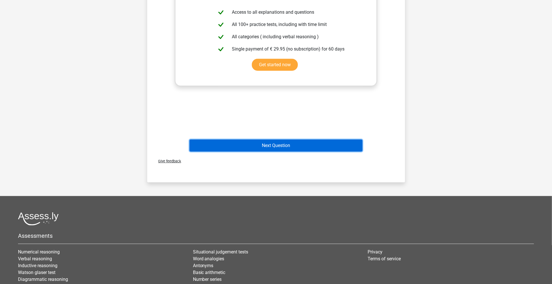
click at [270, 150] on button "Next Question" at bounding box center [276, 146] width 173 height 12
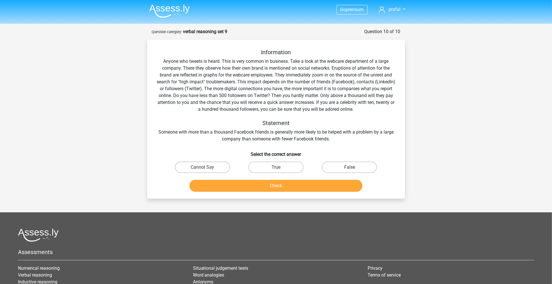
scroll to position [0, 0]
click at [287, 93] on div "Information Anyone who tweets is heard. This is very common in business. Take a…" at bounding box center [276, 96] width 240 height 94
click at [282, 162] on div "True" at bounding box center [275, 168] width 73 height 16
click at [286, 172] on label "True" at bounding box center [275, 167] width 55 height 11
click at [280, 172] on input "True" at bounding box center [278, 170] width 4 height 4
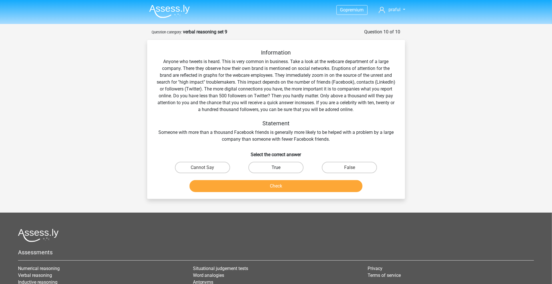
radio input "true"
click at [288, 184] on button "Check" at bounding box center [276, 186] width 173 height 12
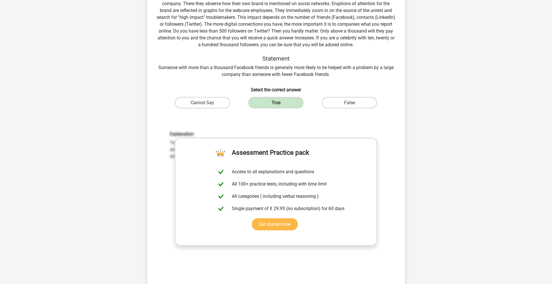
scroll to position [152, 0]
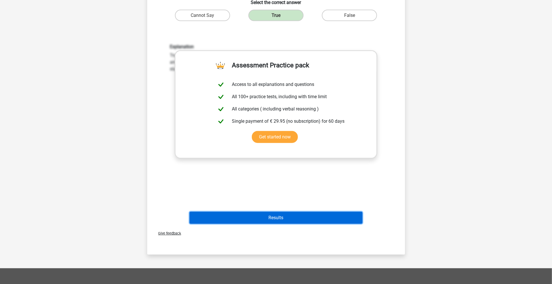
click at [301, 219] on button "Results" at bounding box center [276, 218] width 173 height 12
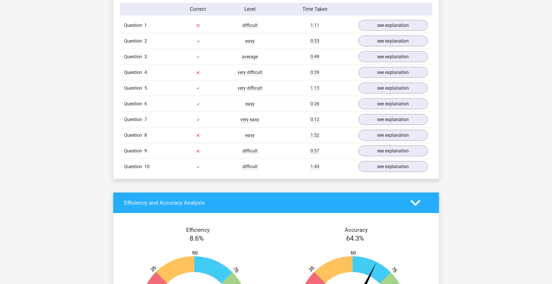
scroll to position [457, 0]
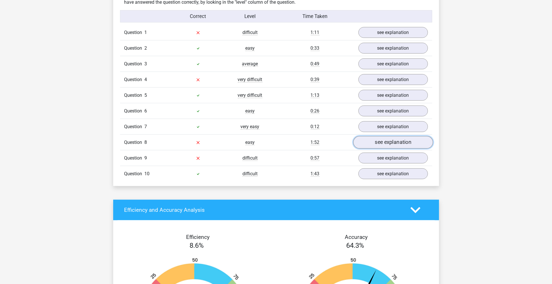
click at [385, 143] on link "see explanation" at bounding box center [393, 142] width 80 height 13
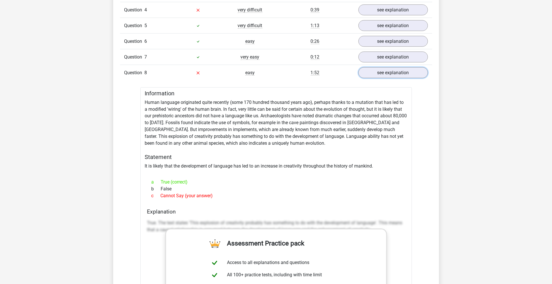
scroll to position [533, 0]
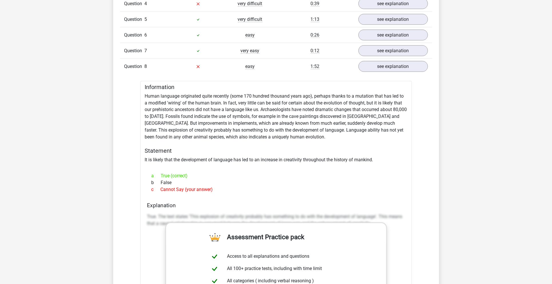
drag, startPoint x: 145, startPoint y: 94, endPoint x: 235, endPoint y: 185, distance: 128.0
click at [235, 185] on div "Information Human language originated quite recently (some 170 hundred thousand…" at bounding box center [276, 245] width 272 height 328
copy div "Human language originated quite recently (some 170 hundred thousand years ago),…"
click at [238, 171] on div "a True (correct) b False c Cannot Say (your answer)" at bounding box center [276, 183] width 258 height 25
